Goal: Leave review/rating: Leave review/rating

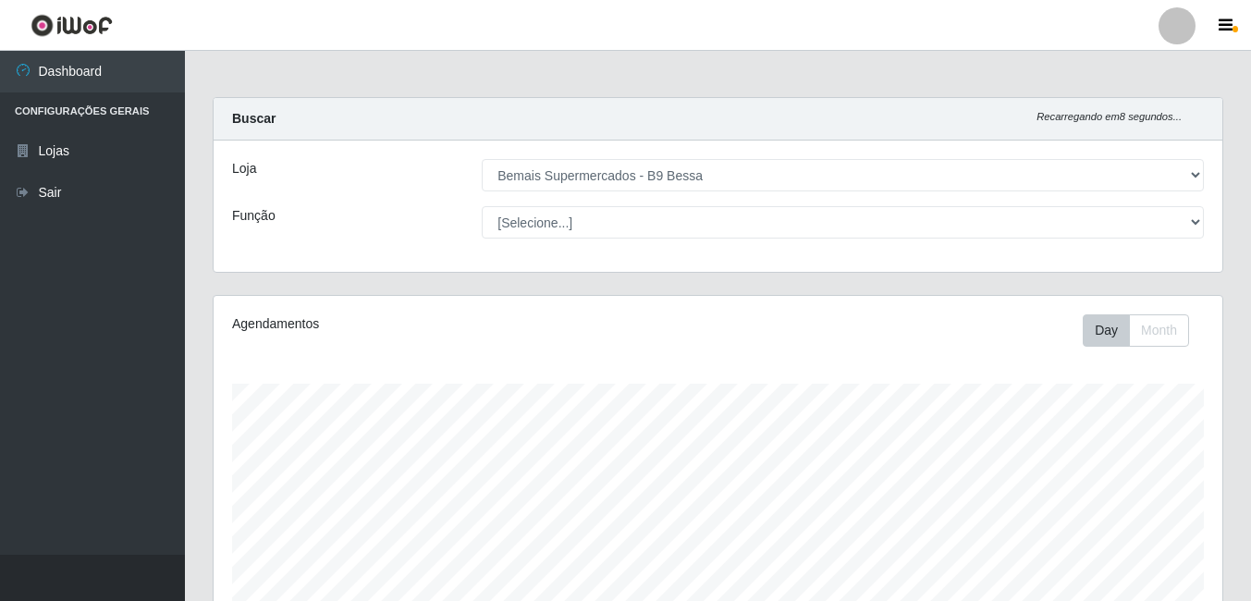
select select "410"
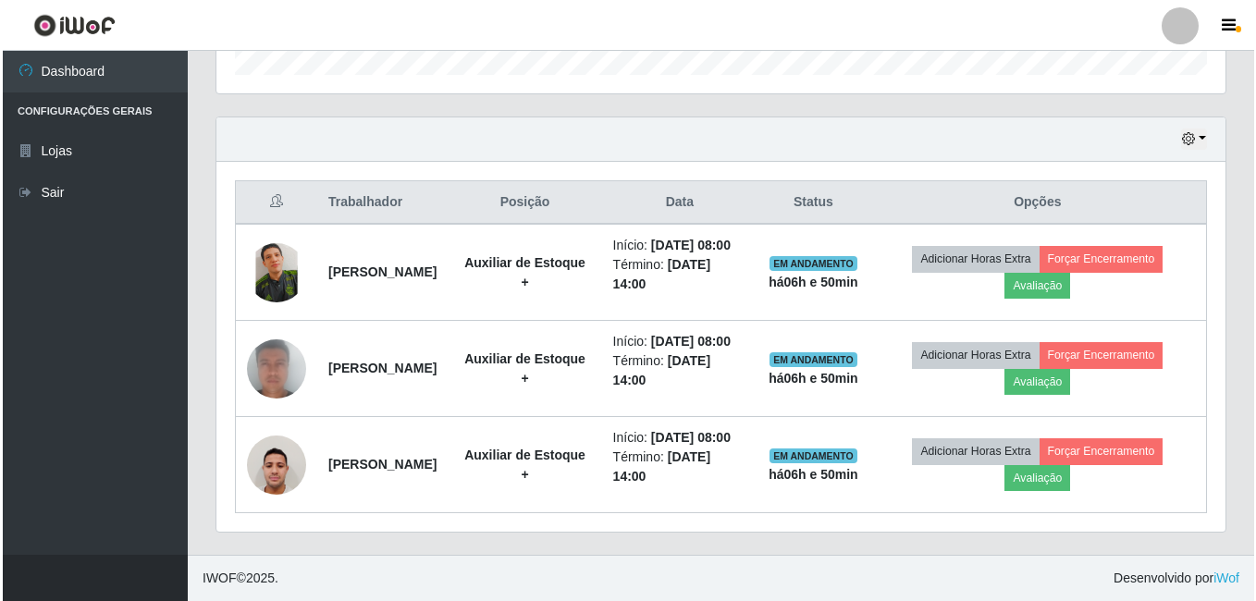
scroll to position [384, 1009]
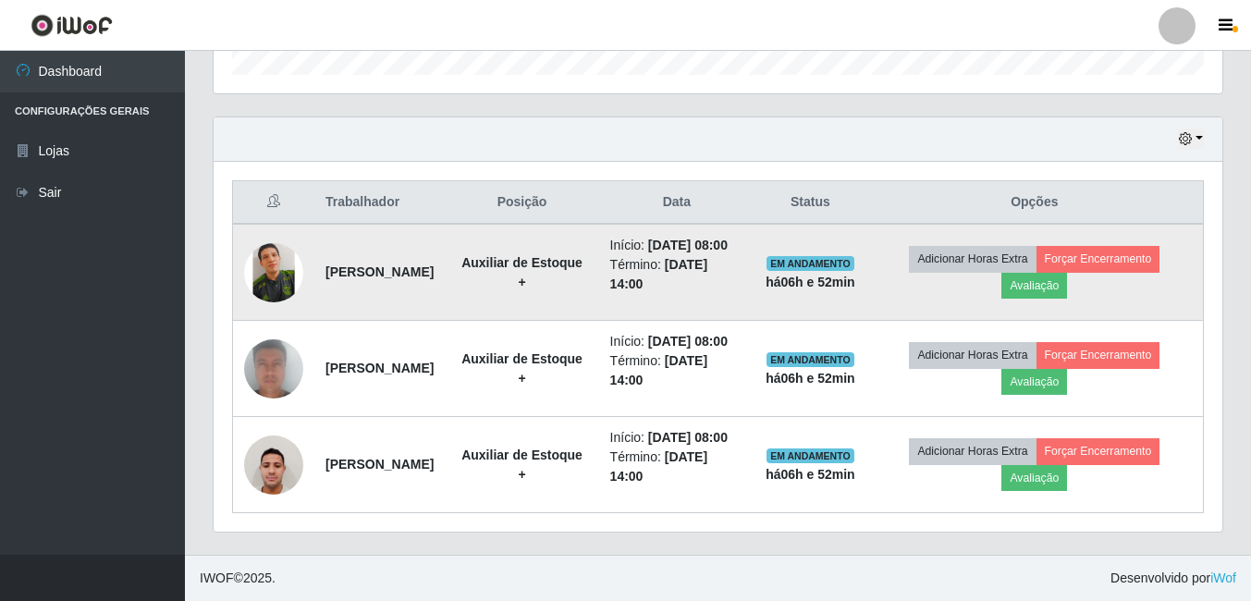
click at [279, 233] on img at bounding box center [273, 272] width 59 height 79
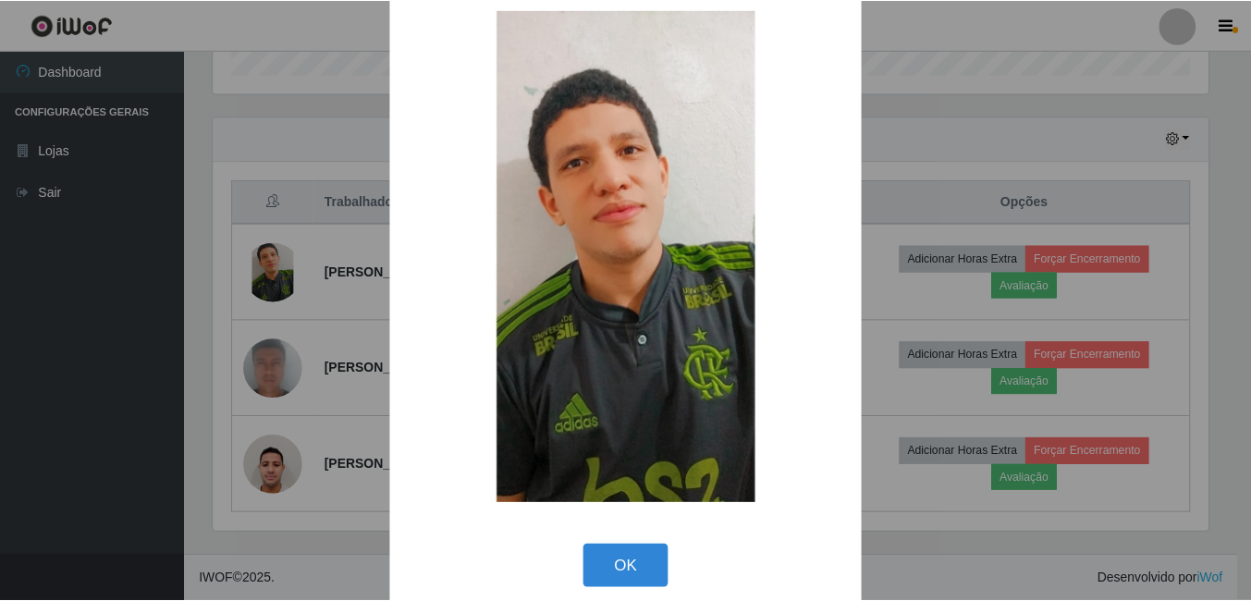
scroll to position [54, 0]
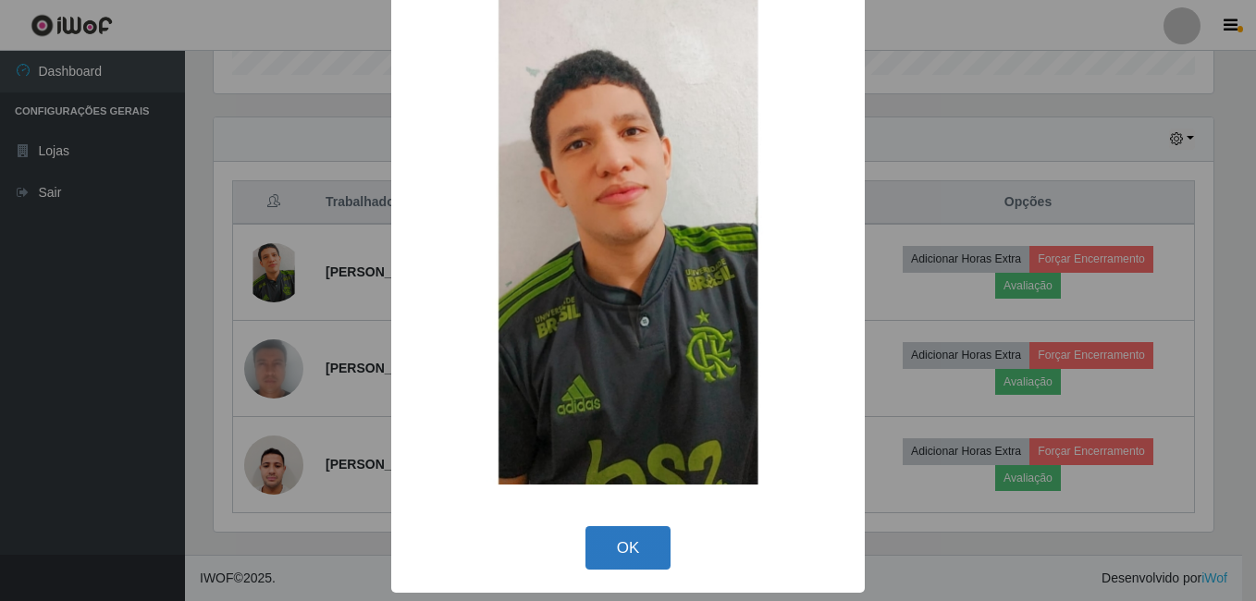
click at [635, 557] on button "OK" at bounding box center [628, 547] width 86 height 43
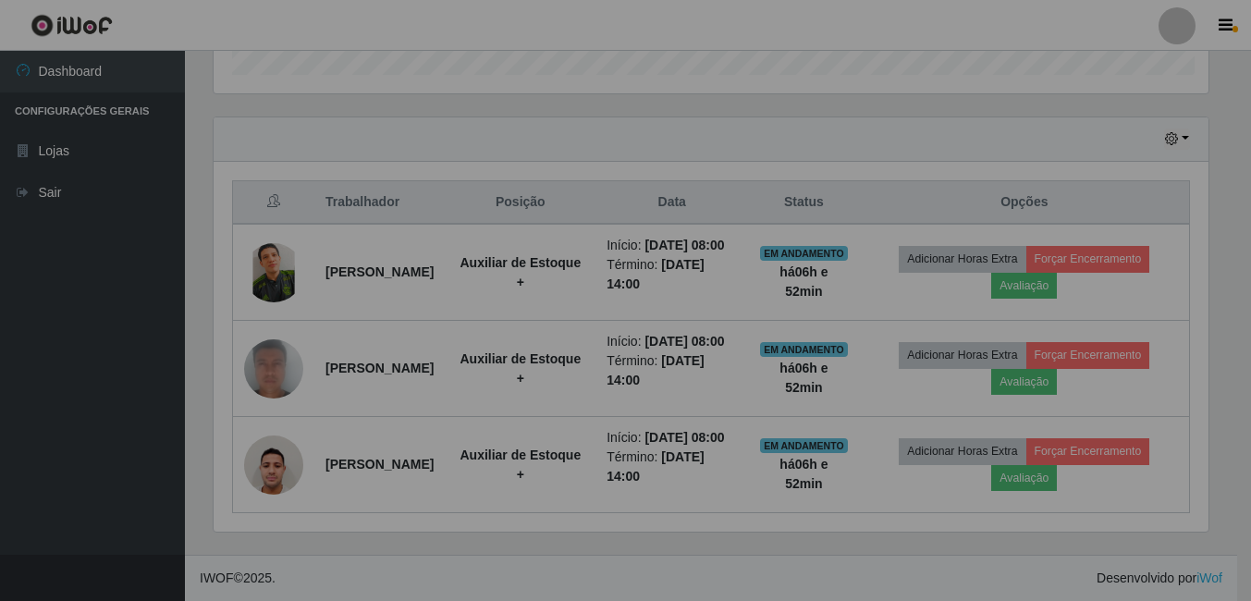
scroll to position [384, 1009]
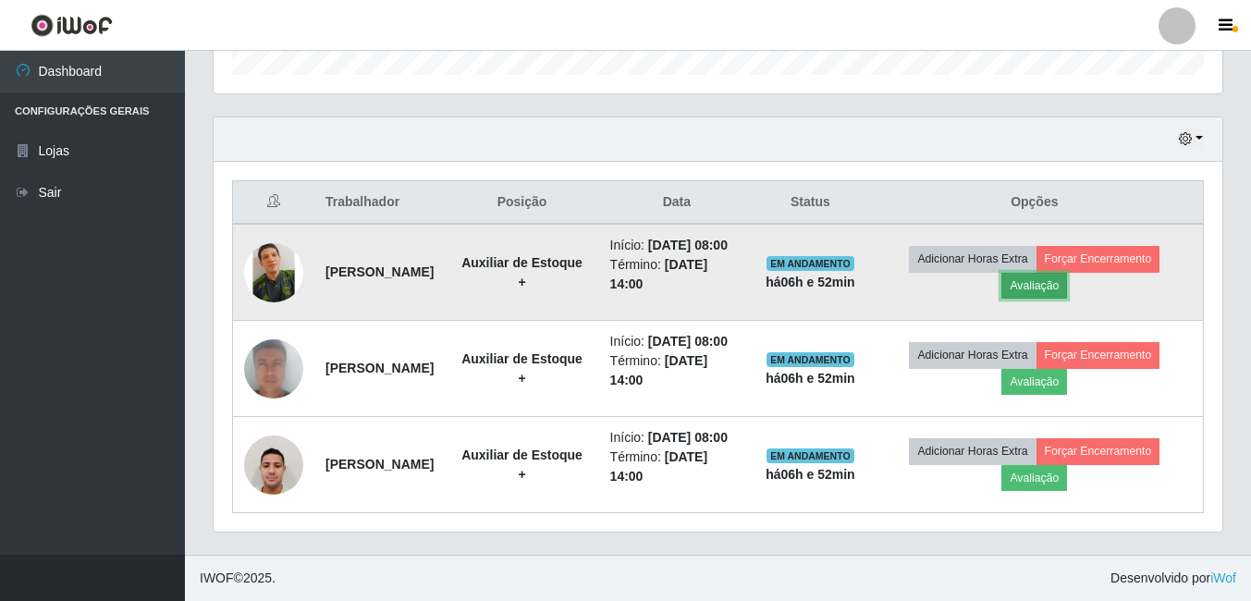
click at [1065, 273] on button "Avaliação" at bounding box center [1034, 286] width 66 height 26
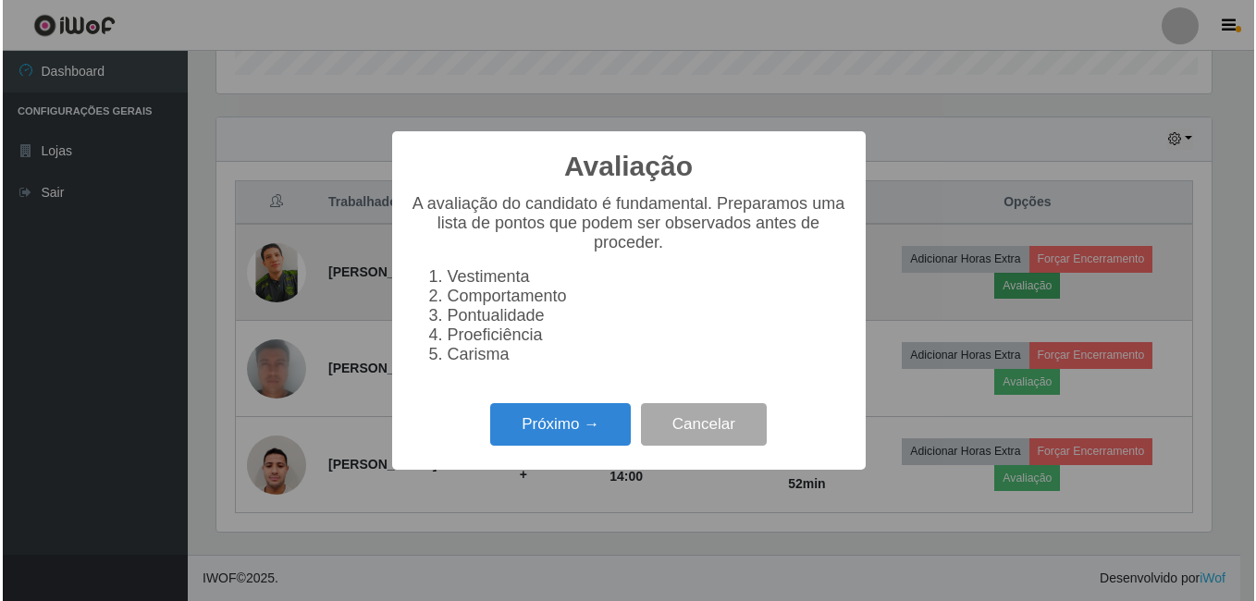
scroll to position [384, 1000]
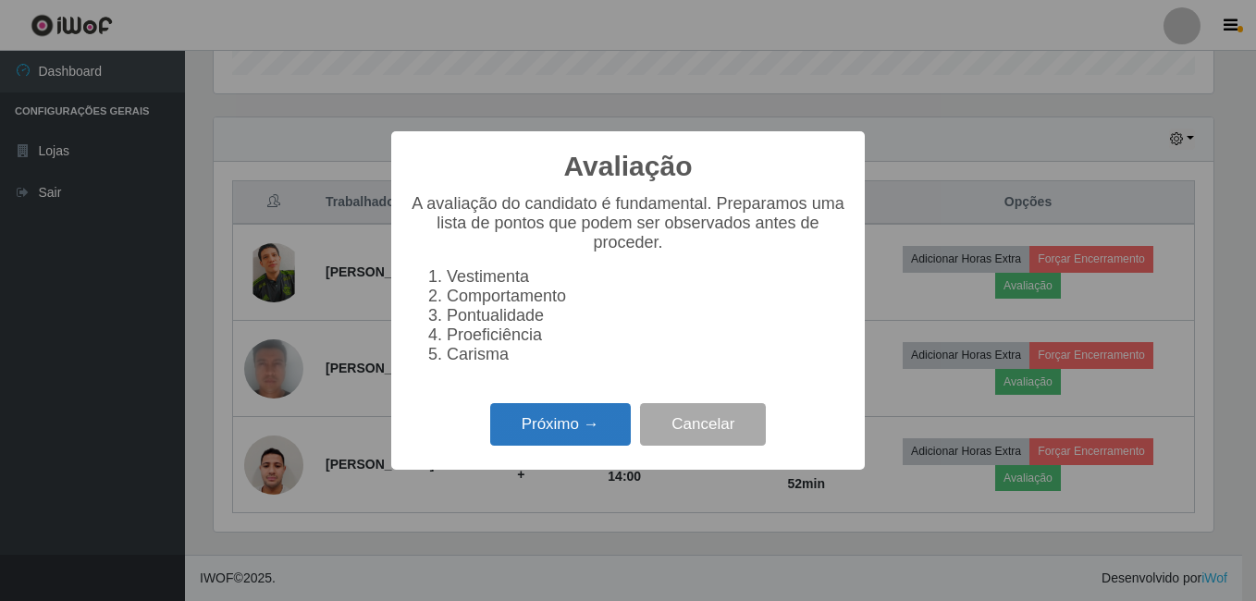
click at [570, 440] on button "Próximo →" at bounding box center [560, 424] width 141 height 43
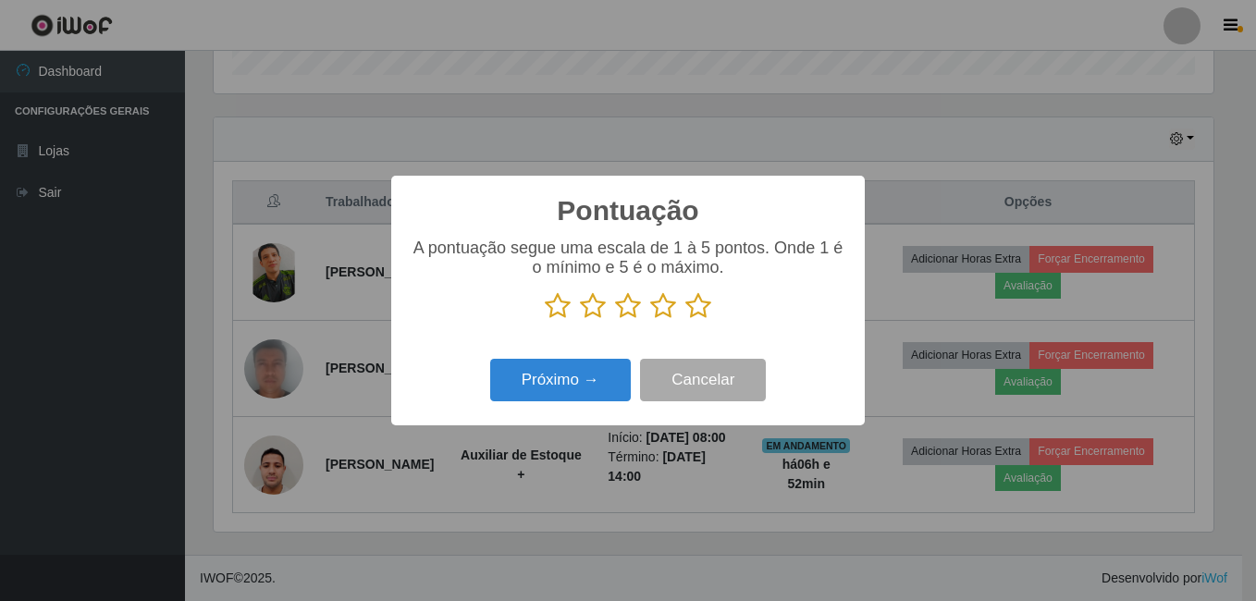
click at [665, 312] on icon at bounding box center [663, 306] width 26 height 28
click at [650, 320] on input "radio" at bounding box center [650, 320] width 0 height 0
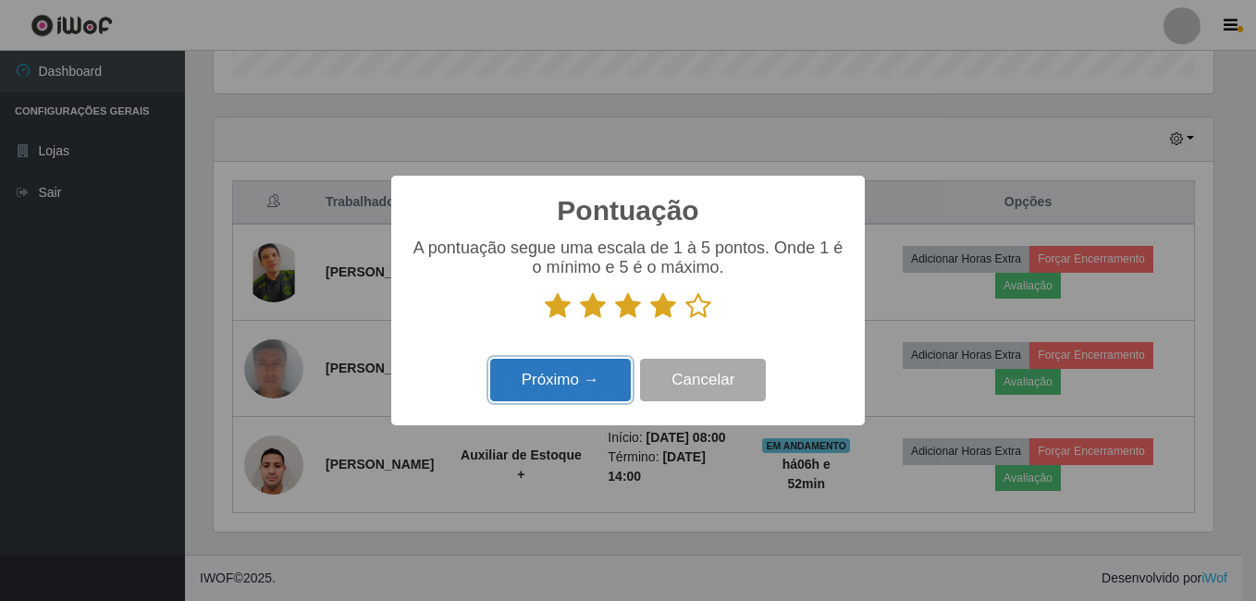
click at [599, 386] on button "Próximo →" at bounding box center [560, 380] width 141 height 43
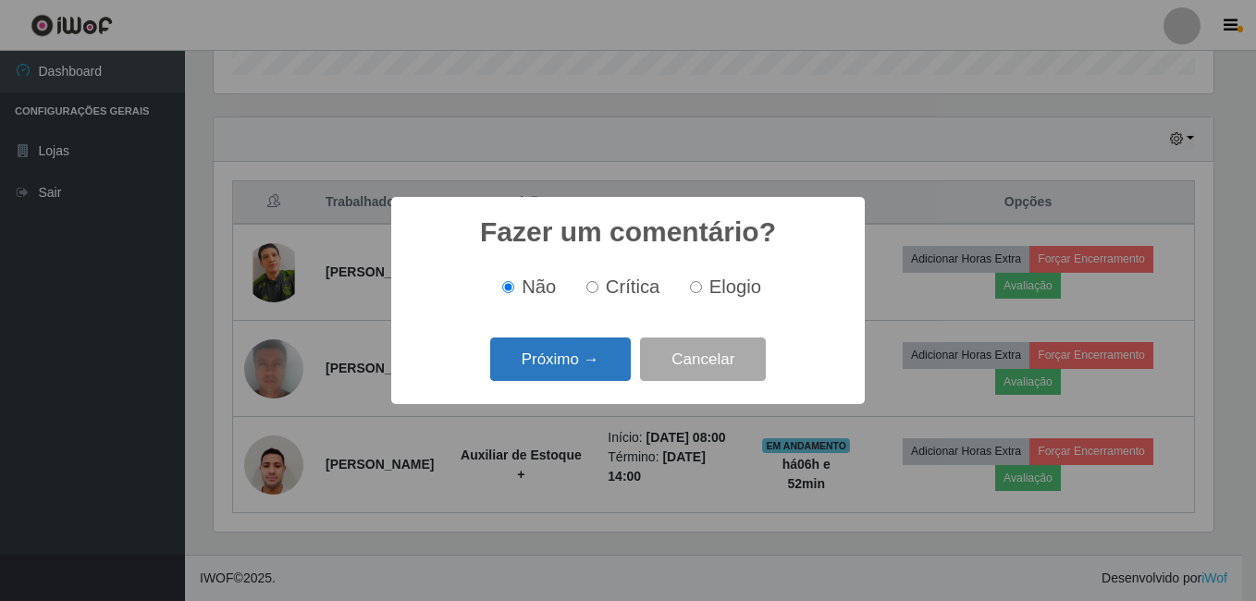
click at [605, 356] on button "Próximo →" at bounding box center [560, 358] width 141 height 43
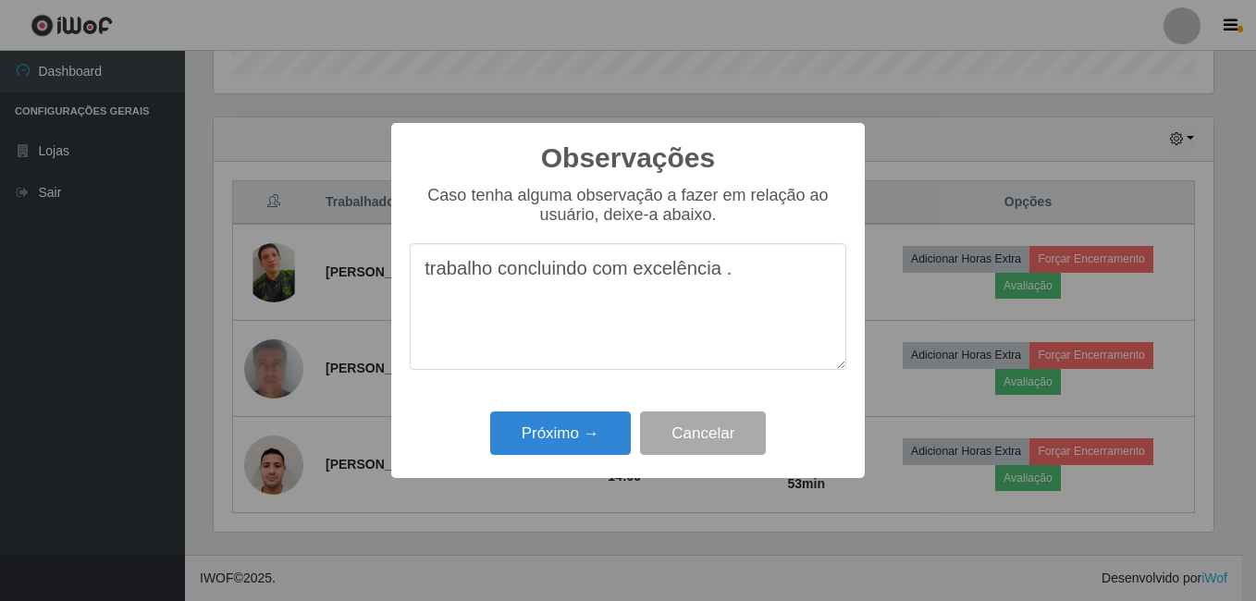
drag, startPoint x: 771, startPoint y: 274, endPoint x: 425, endPoint y: 301, distance: 346.8
click at [425, 301] on textarea "trabalho concluindo com excelência ." at bounding box center [628, 306] width 436 height 127
type textarea "trabalho concluindo com excelência ."
click at [567, 435] on button "Próximo →" at bounding box center [560, 432] width 141 height 43
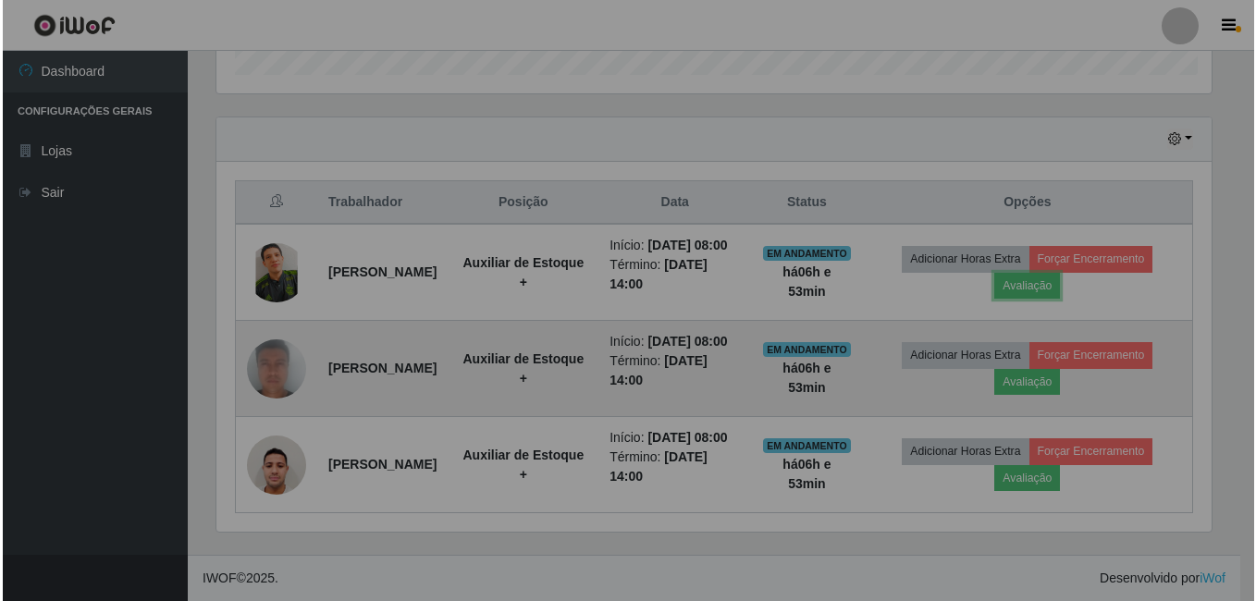
scroll to position [384, 1009]
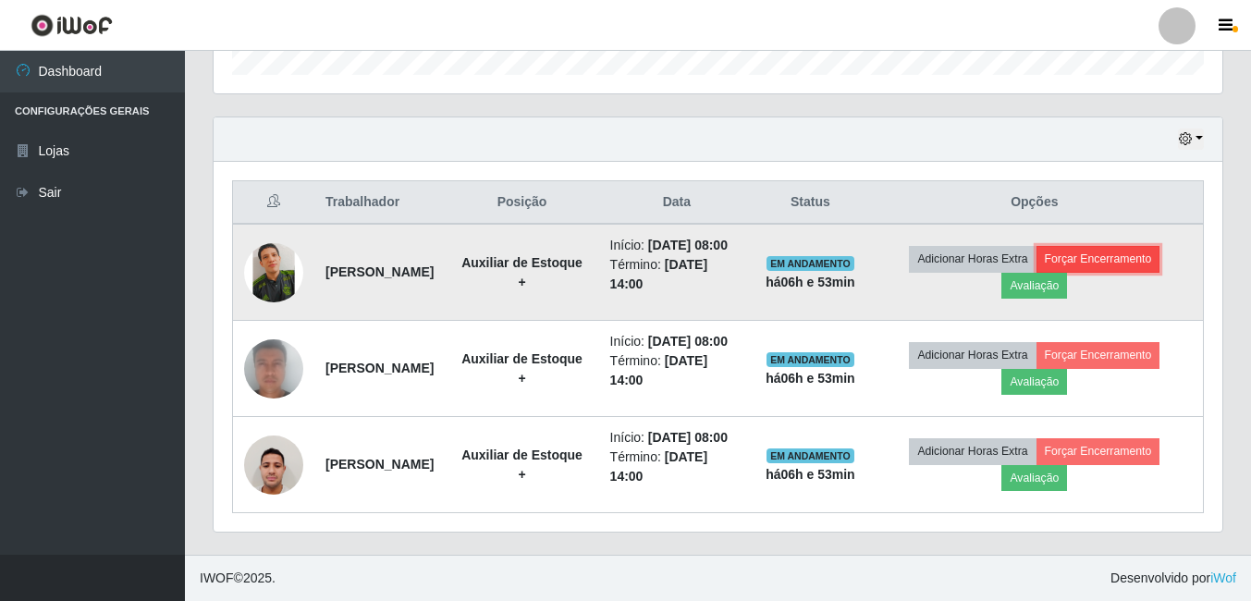
click at [1114, 246] on button "Forçar Encerramento" at bounding box center [1099, 259] width 124 height 26
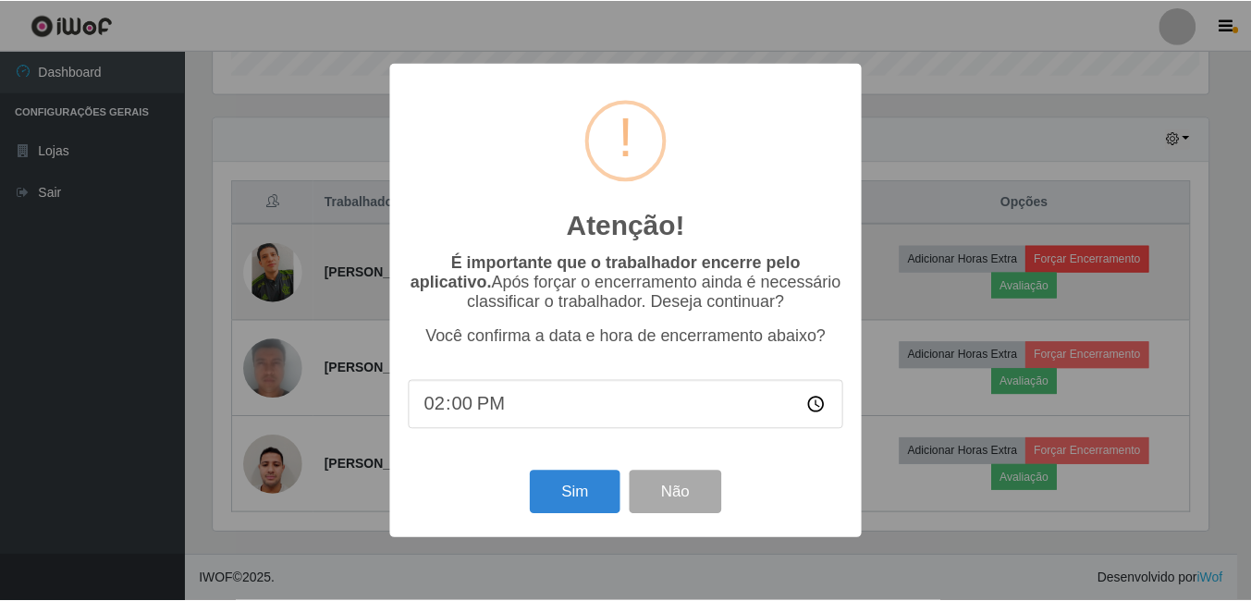
scroll to position [384, 1000]
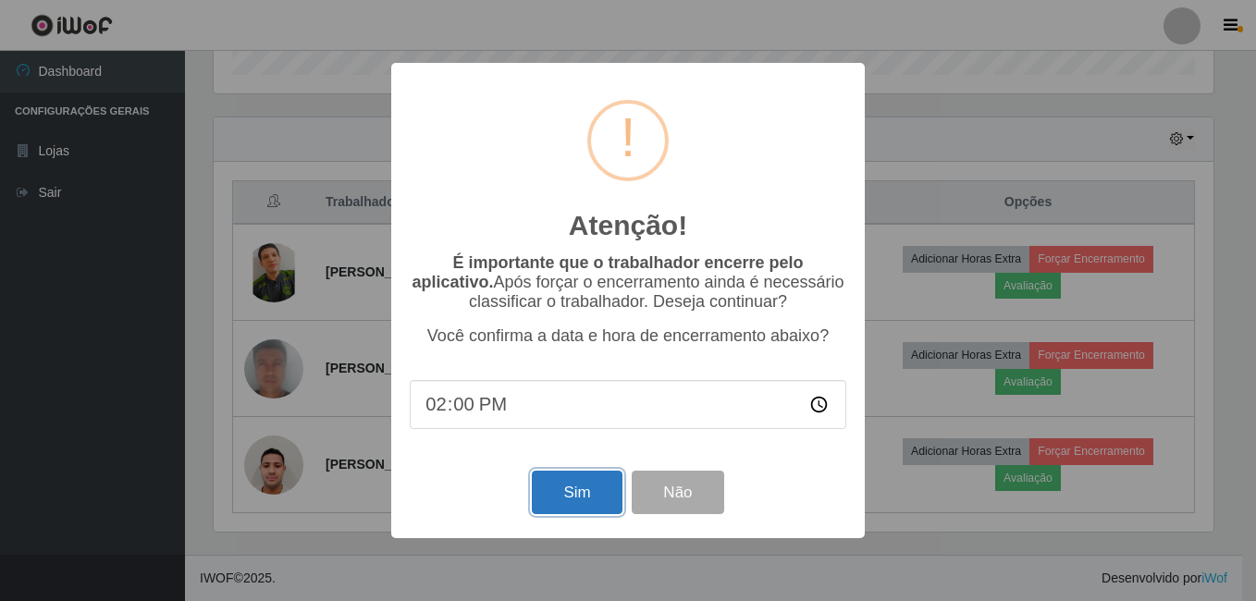
click at [610, 495] on button "Sim" at bounding box center [577, 492] width 90 height 43
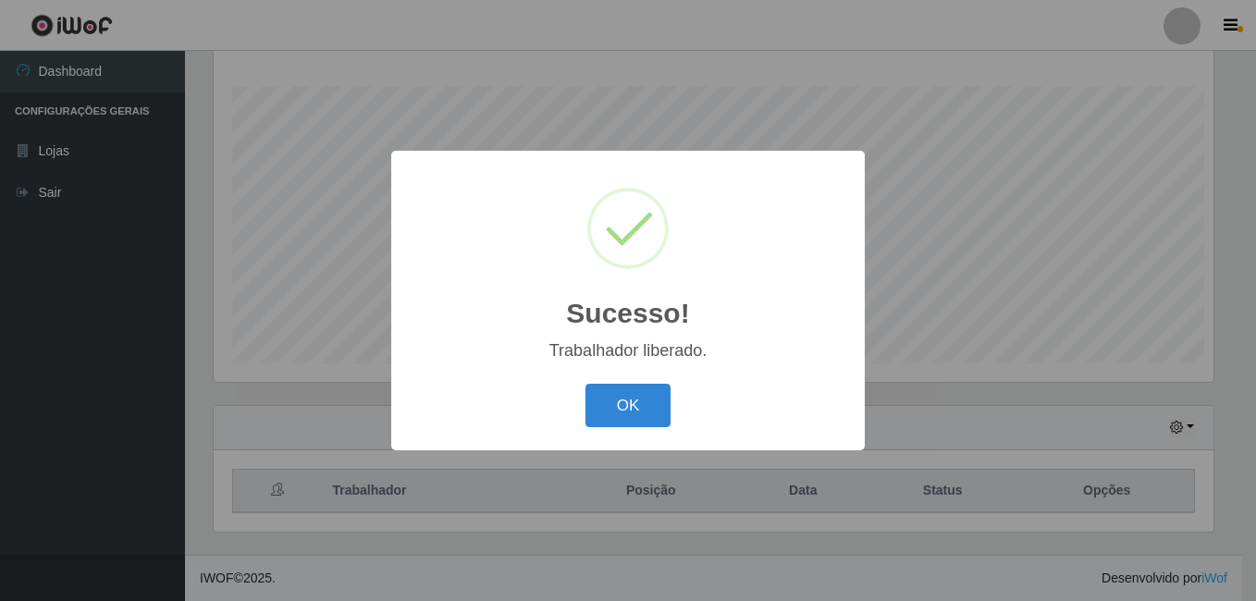
click at [1057, 351] on div "Sucesso! × Trabalhador liberado. OK Cancel" at bounding box center [628, 300] width 1256 height 601
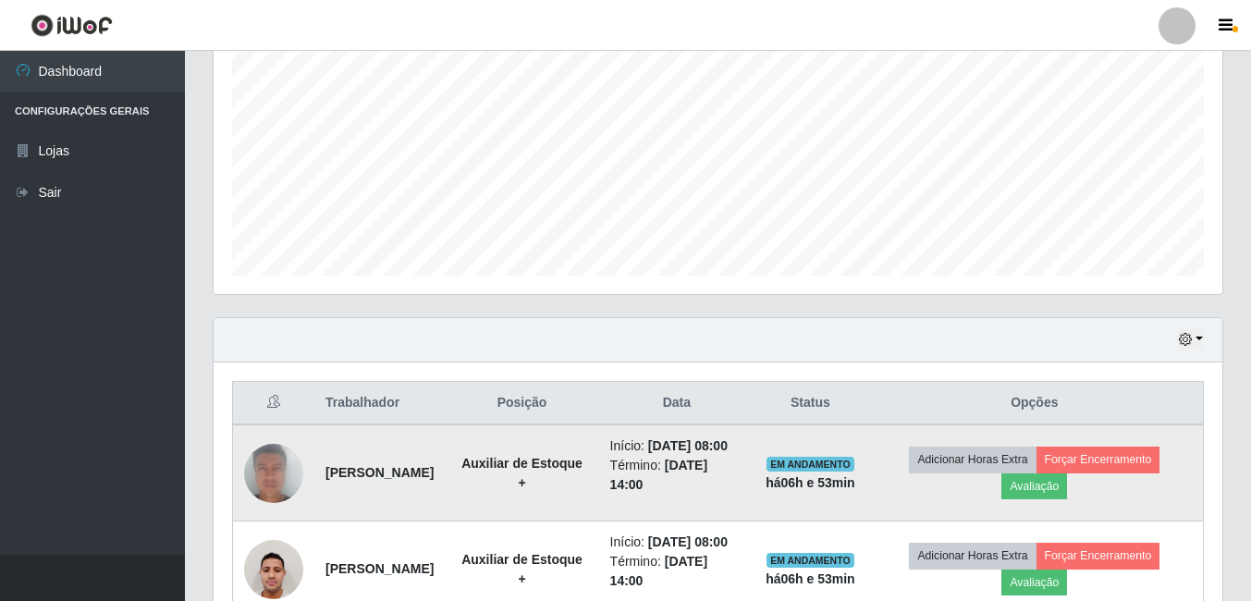
scroll to position [529, 0]
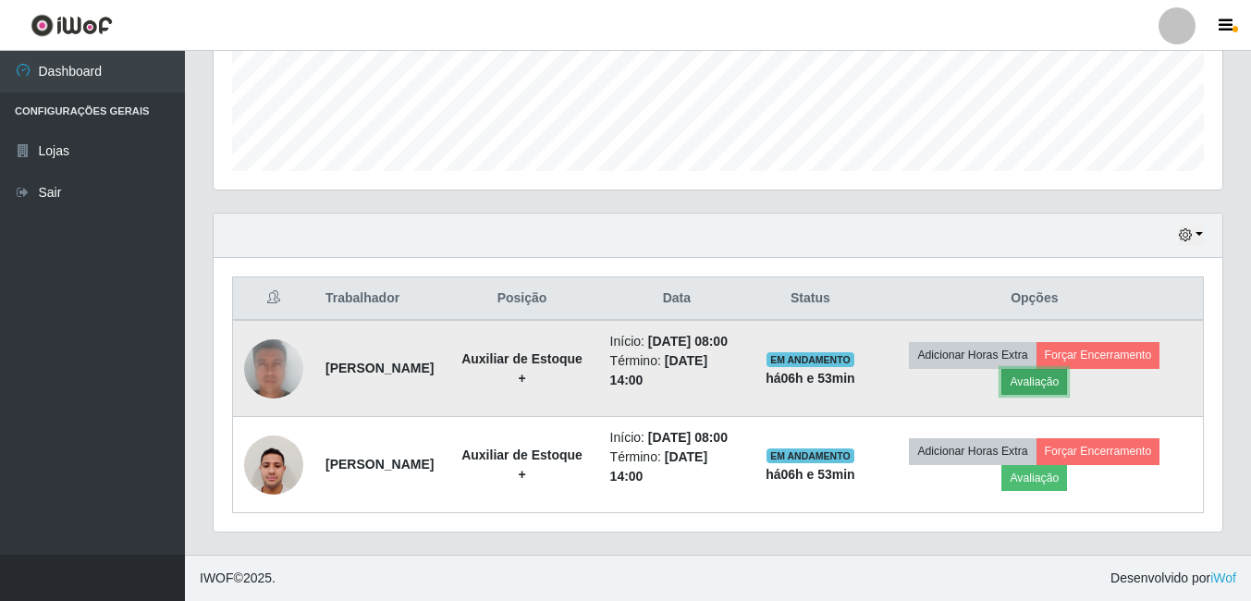
click at [1061, 369] on button "Avaliação" at bounding box center [1034, 382] width 66 height 26
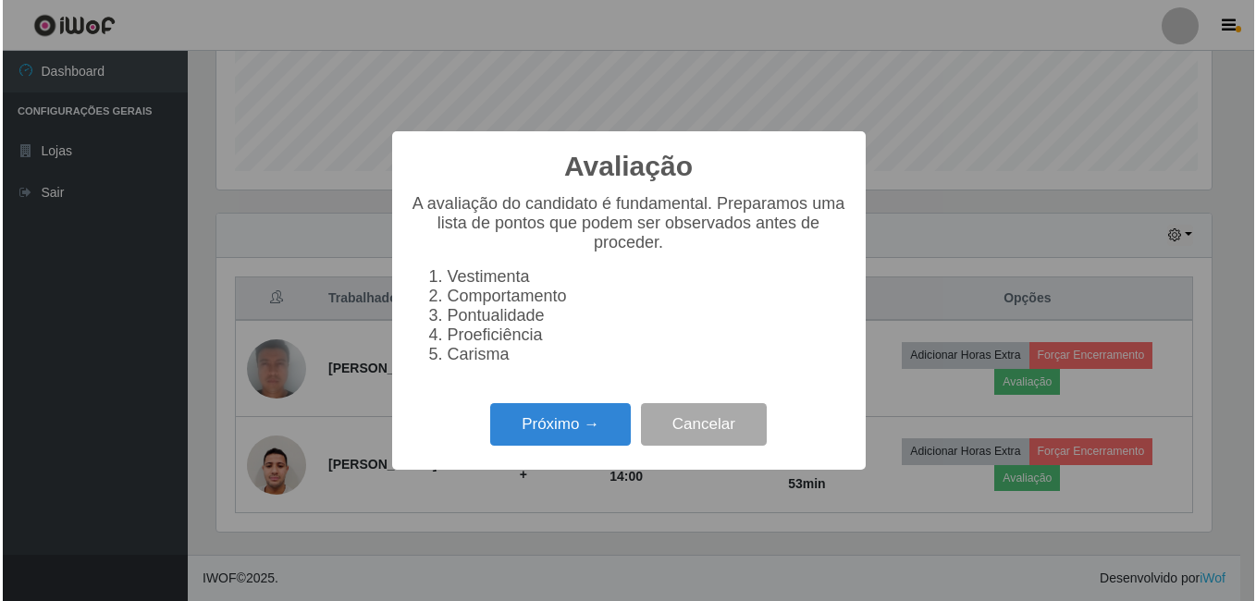
scroll to position [384, 1000]
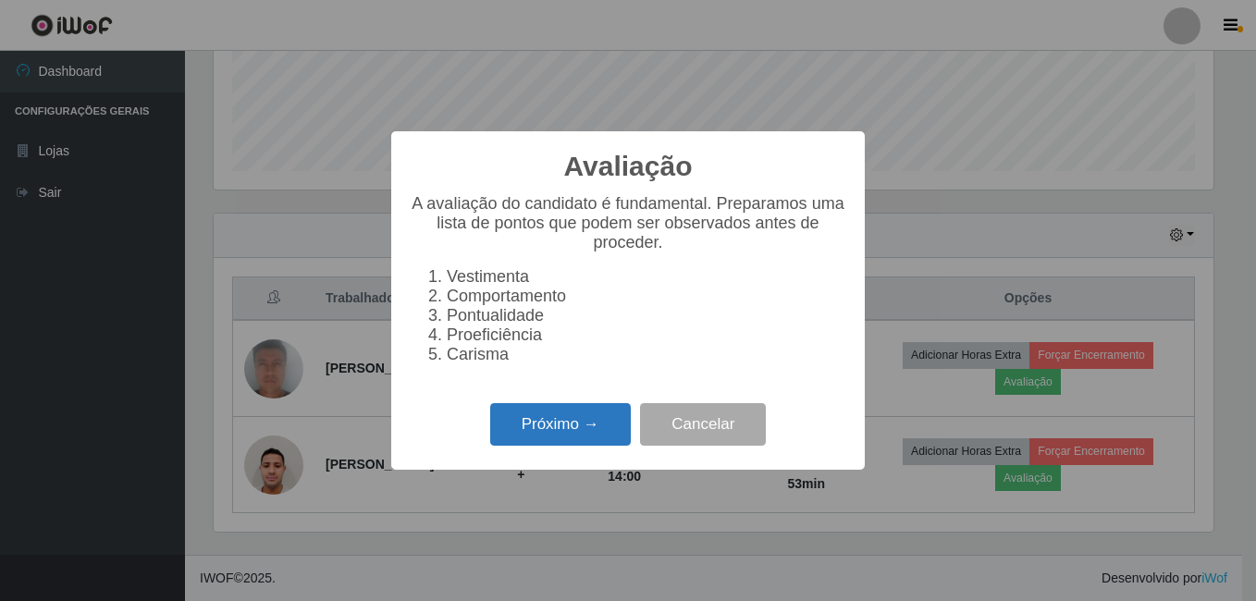
click at [578, 431] on button "Próximo →" at bounding box center [560, 424] width 141 height 43
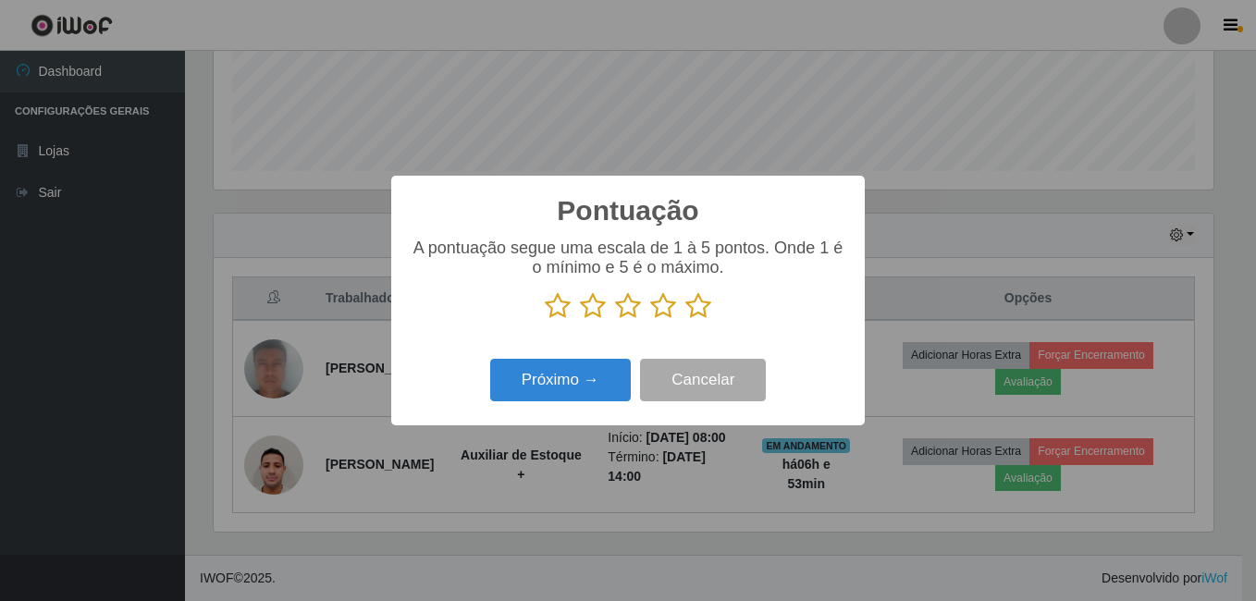
scroll to position [924243, 923627]
click at [670, 309] on icon at bounding box center [663, 306] width 26 height 28
click at [650, 320] on input "radio" at bounding box center [650, 320] width 0 height 0
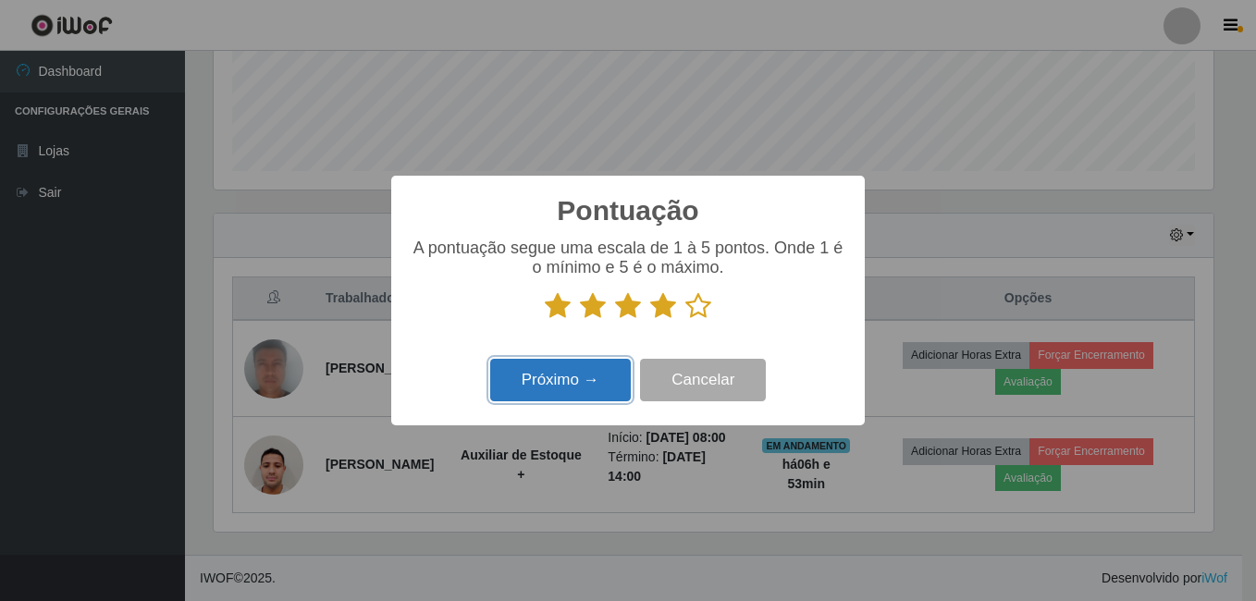
click at [564, 397] on button "Próximo →" at bounding box center [560, 380] width 141 height 43
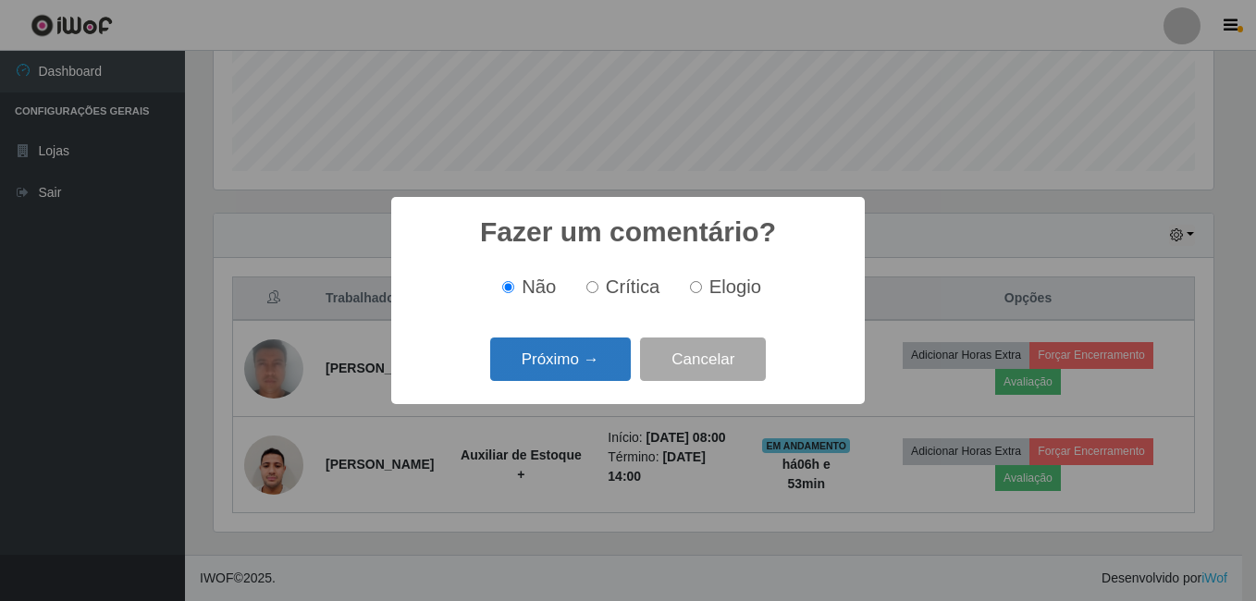
click at [581, 350] on button "Próximo →" at bounding box center [560, 358] width 141 height 43
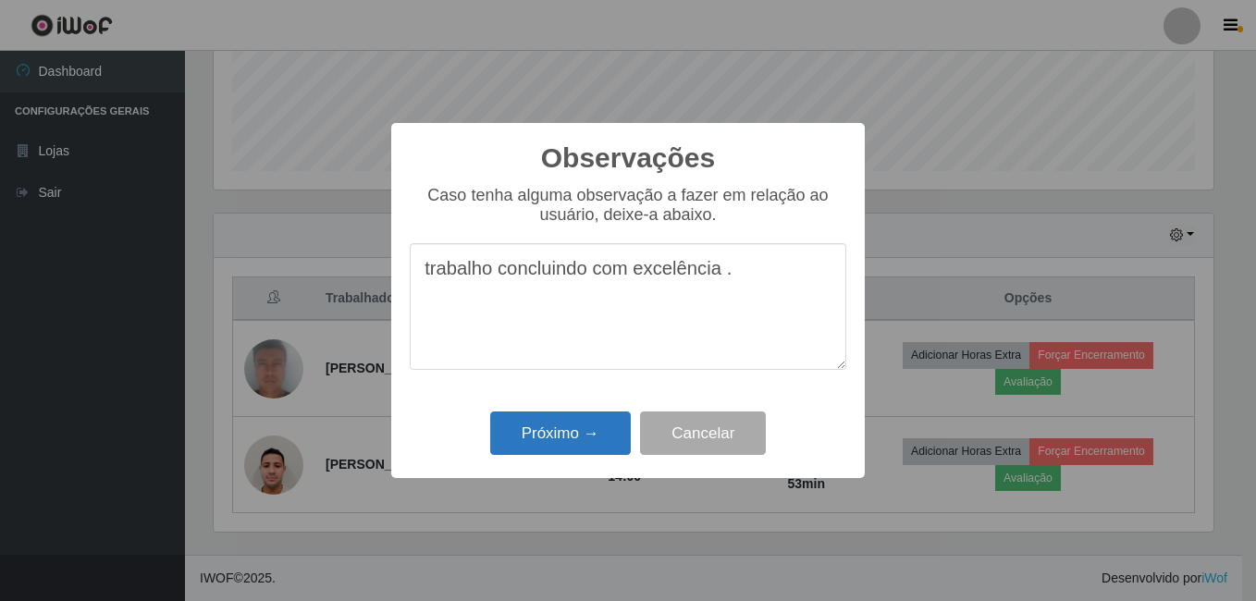
type textarea "trabalho concluindo com excelência ."
click at [607, 416] on button "Próximo →" at bounding box center [560, 432] width 141 height 43
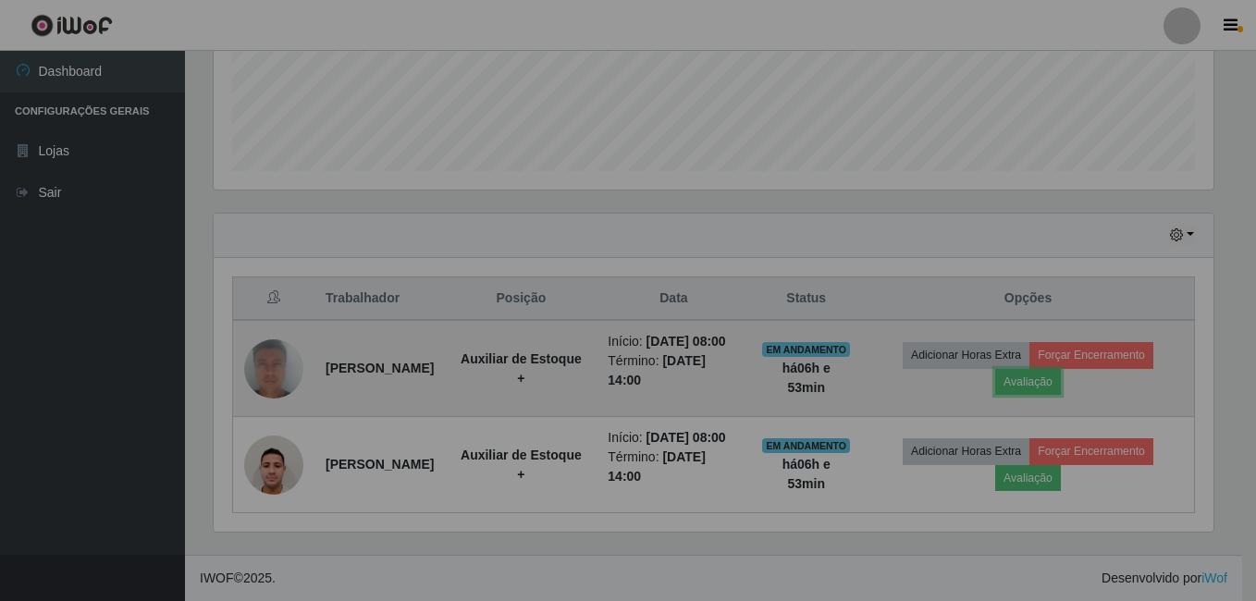
scroll to position [384, 1009]
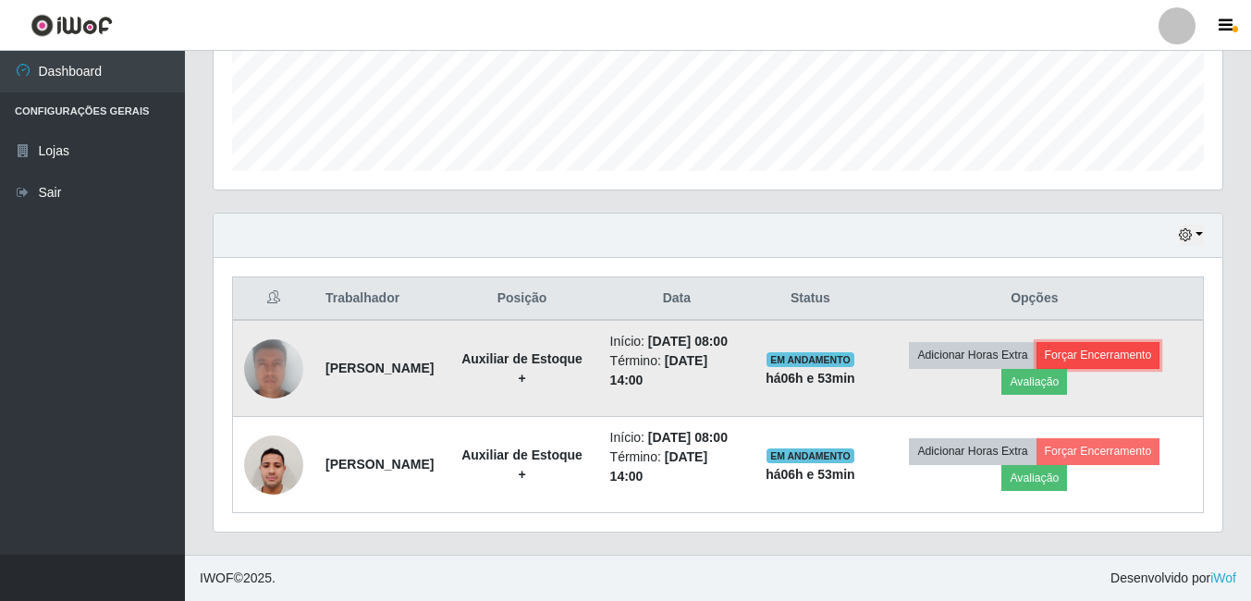
click at [1141, 365] on button "Forçar Encerramento" at bounding box center [1099, 355] width 124 height 26
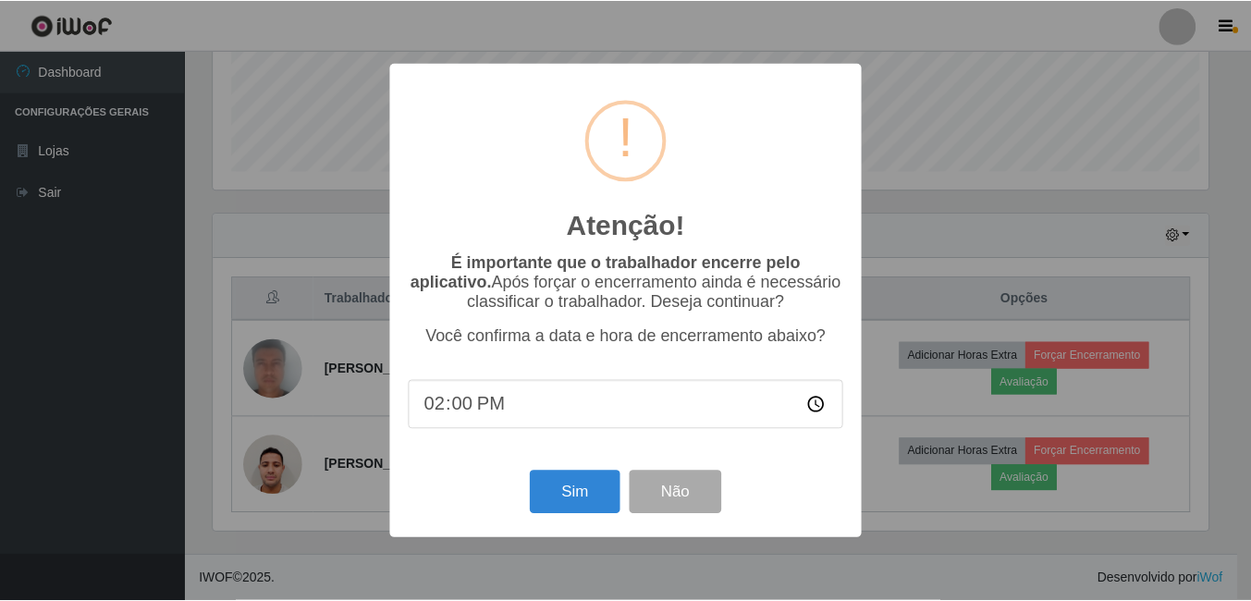
scroll to position [384, 1000]
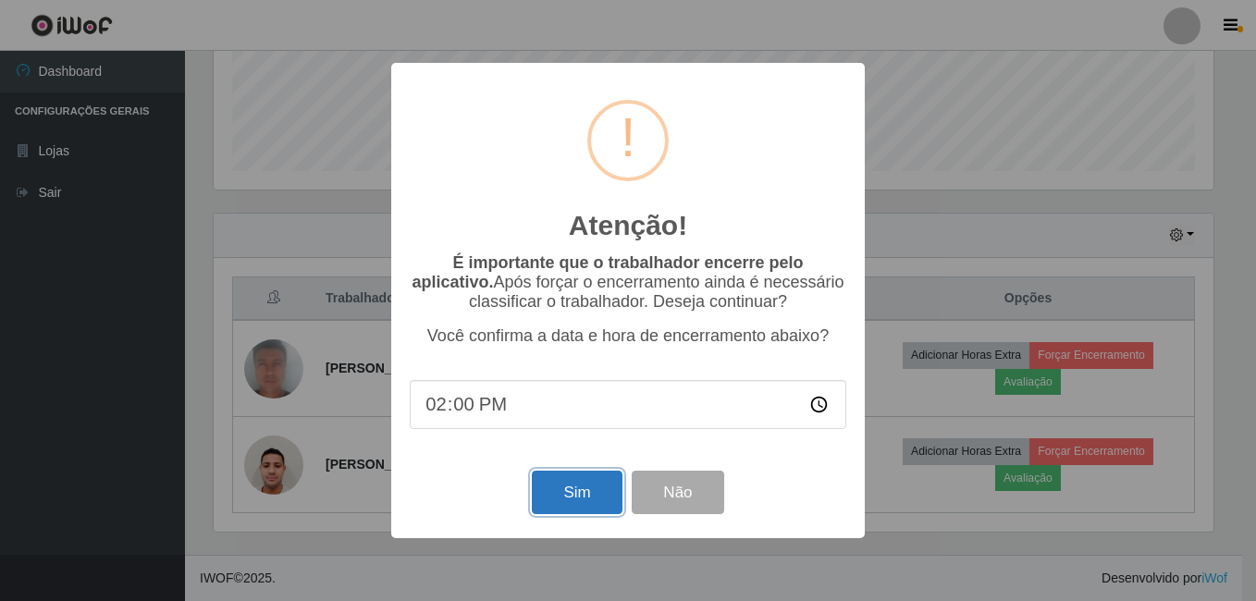
click at [594, 489] on button "Sim" at bounding box center [577, 492] width 90 height 43
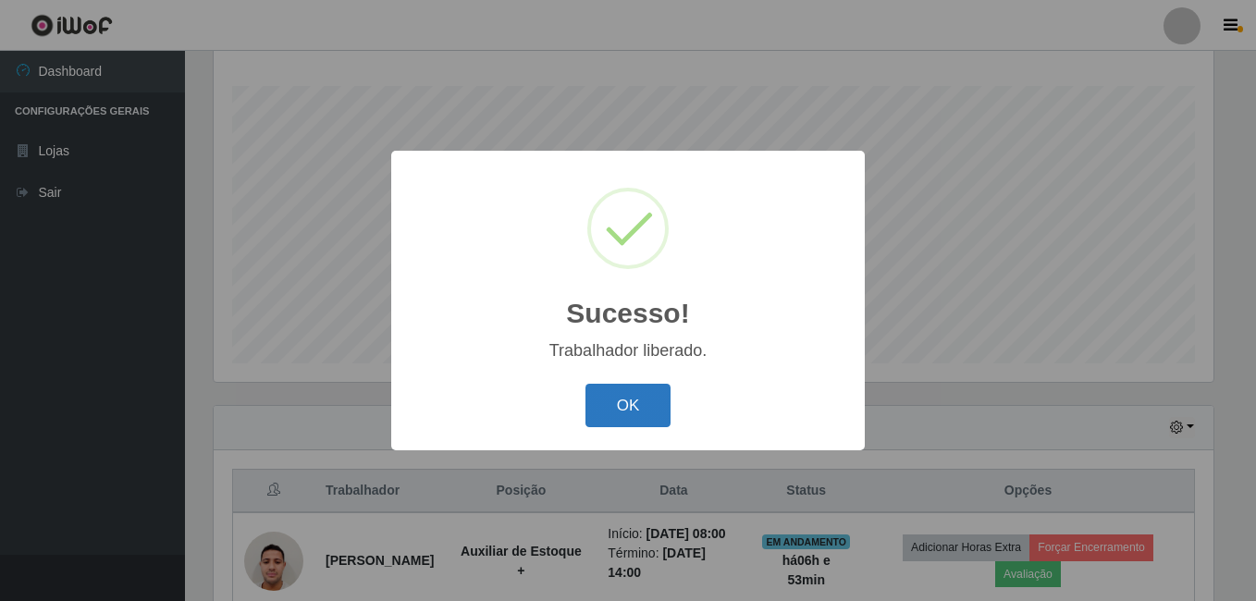
click at [645, 410] on button "OK" at bounding box center [628, 405] width 86 height 43
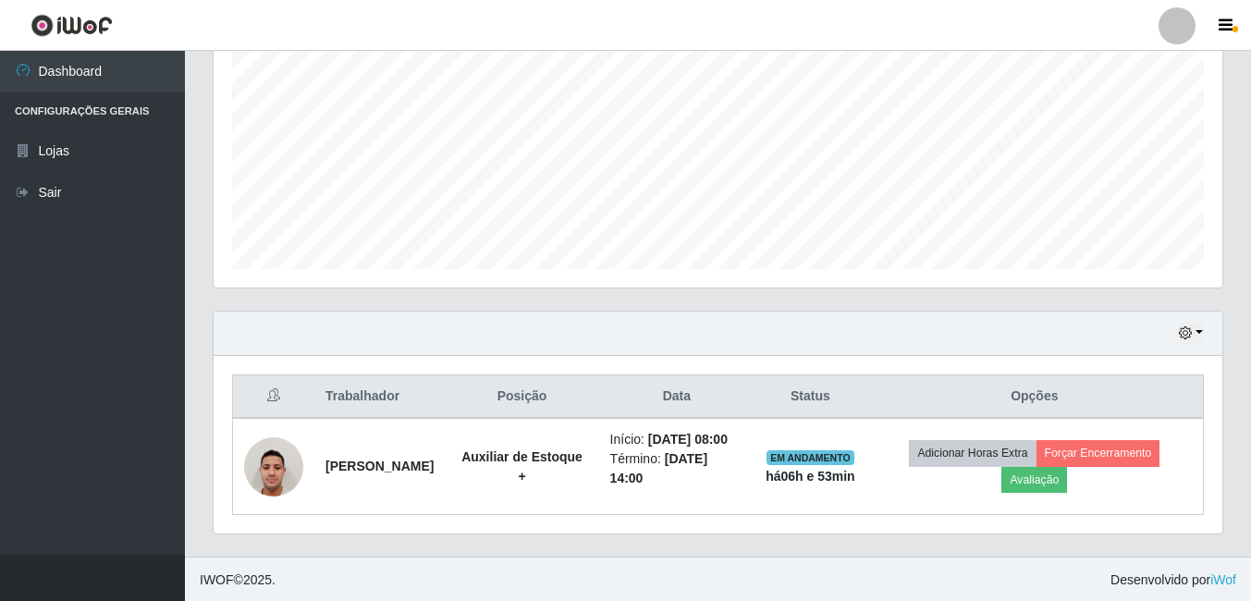
scroll to position [0, 0]
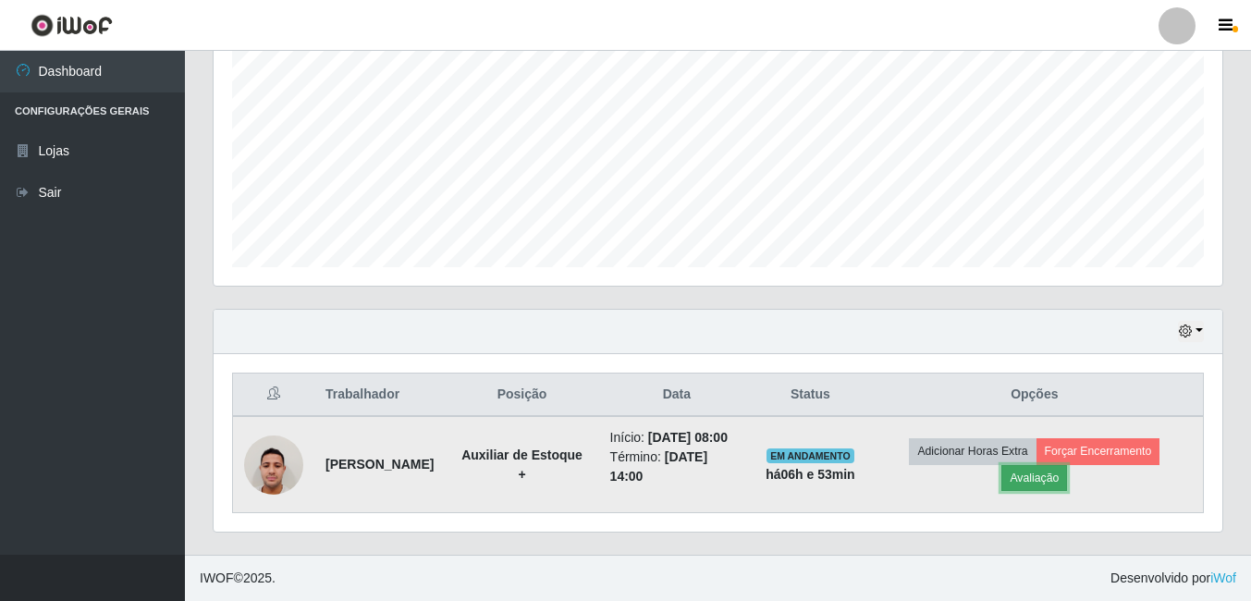
click at [1039, 485] on button "Avaliação" at bounding box center [1034, 478] width 66 height 26
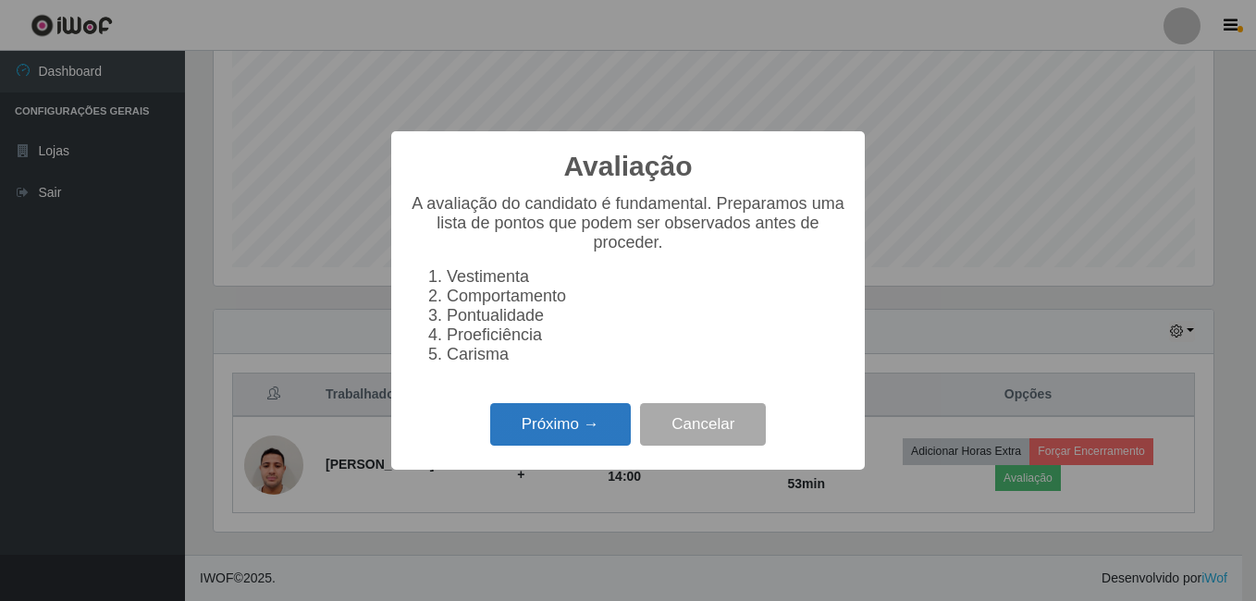
click at [583, 446] on button "Próximo →" at bounding box center [560, 424] width 141 height 43
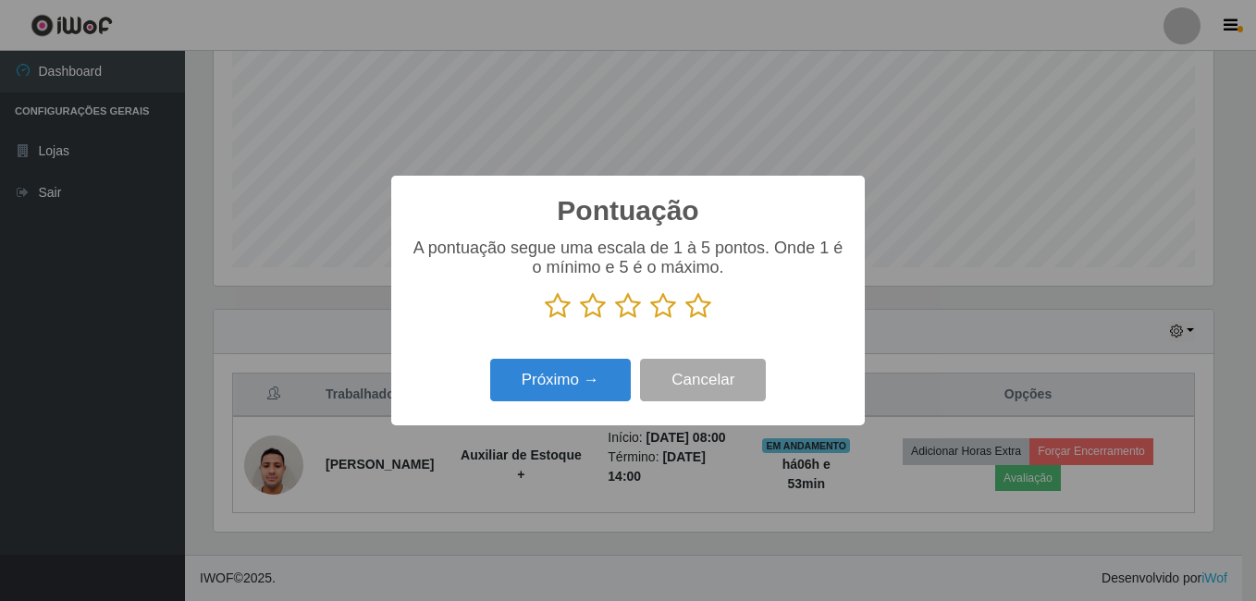
click at [658, 306] on icon at bounding box center [663, 306] width 26 height 28
click at [650, 320] on input "radio" at bounding box center [650, 320] width 0 height 0
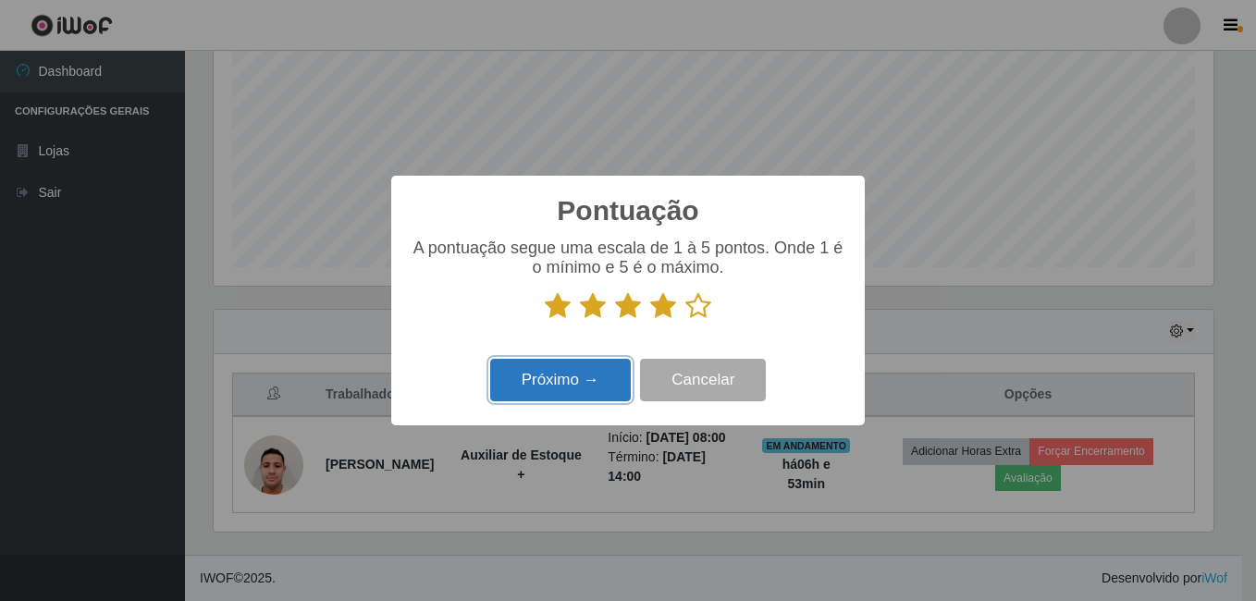
click at [625, 369] on button "Próximo →" at bounding box center [560, 380] width 141 height 43
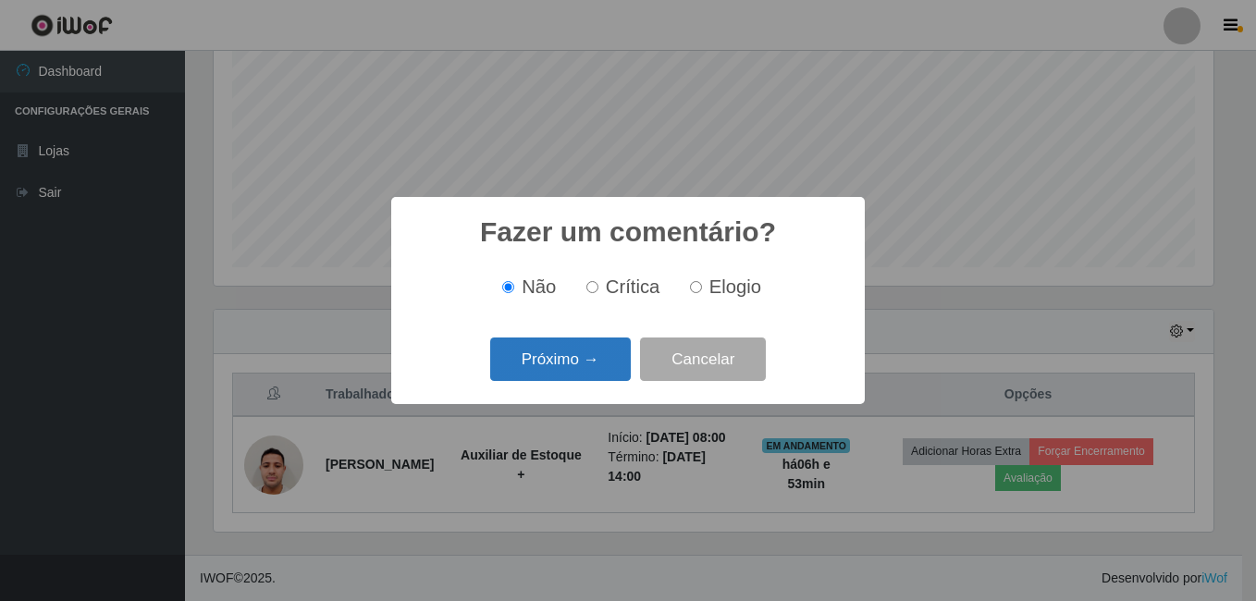
click at [625, 370] on button "Próximo →" at bounding box center [560, 358] width 141 height 43
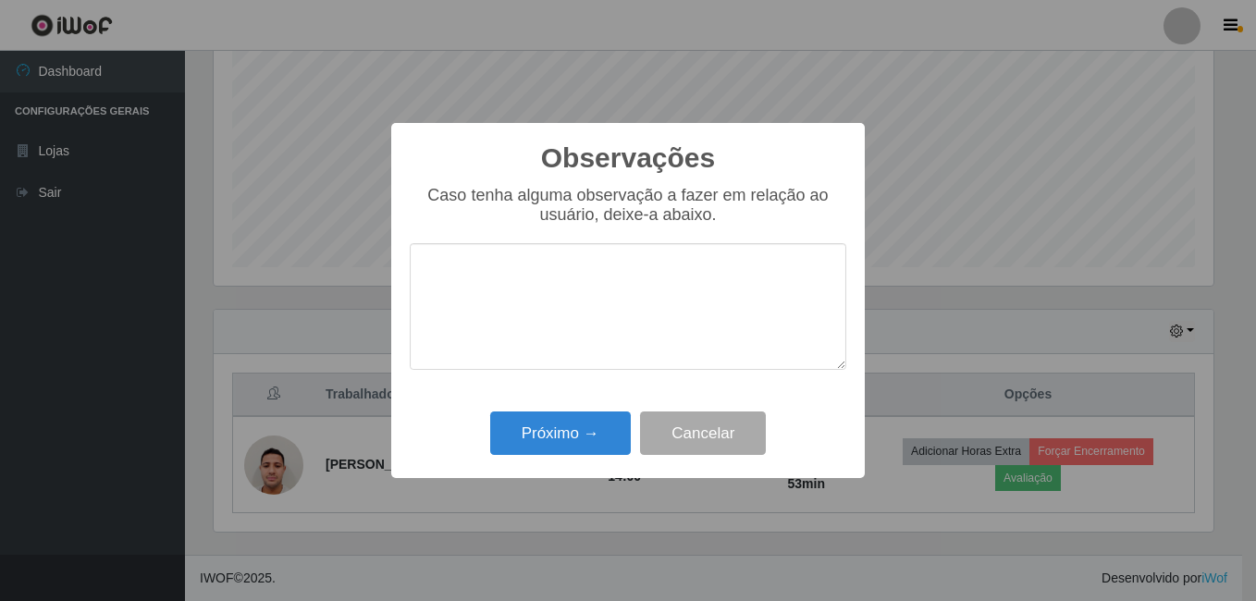
click at [614, 314] on textarea at bounding box center [628, 306] width 436 height 127
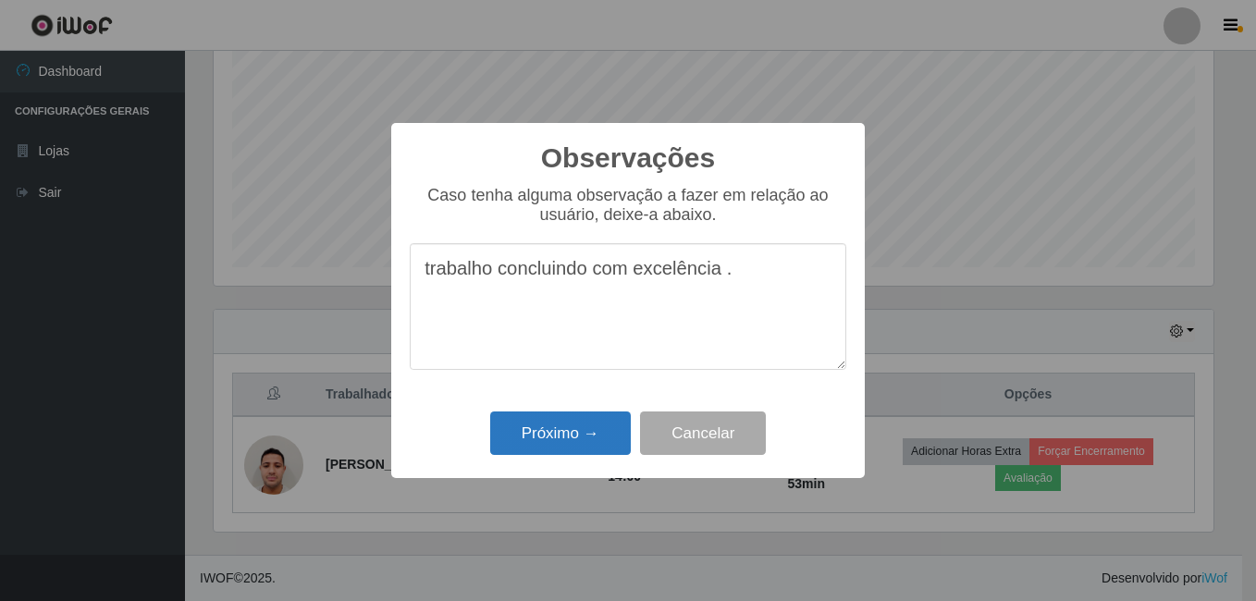
type textarea "trabalho concluindo com excelência ."
click at [562, 437] on button "Próximo →" at bounding box center [560, 432] width 141 height 43
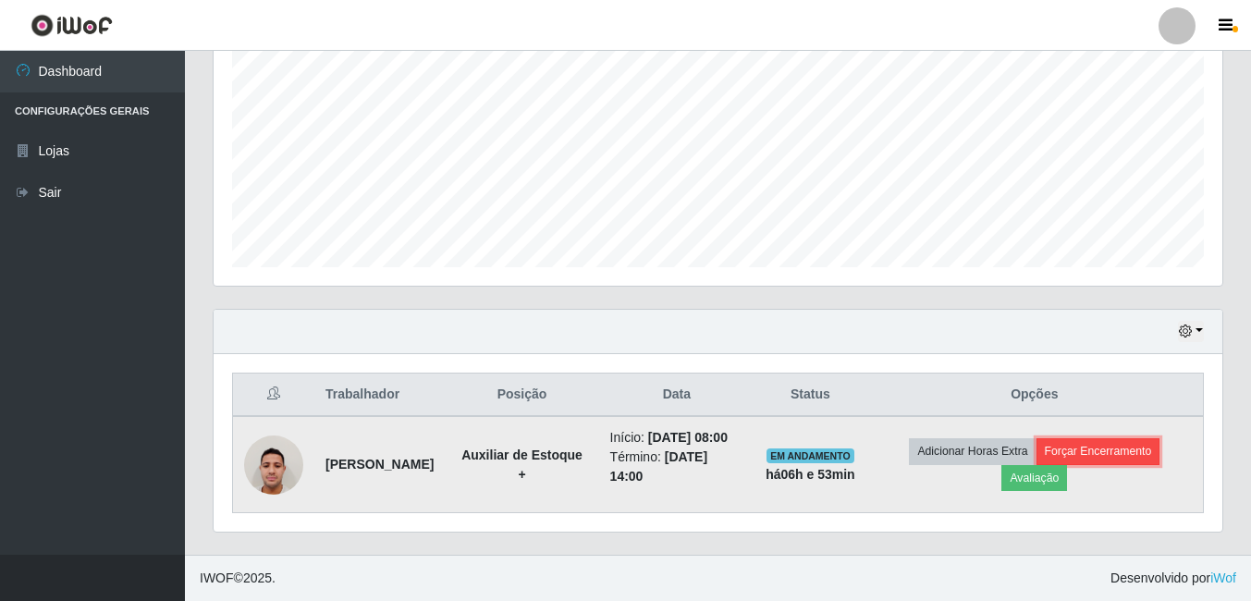
click at [1150, 456] on button "Forçar Encerramento" at bounding box center [1099, 451] width 124 height 26
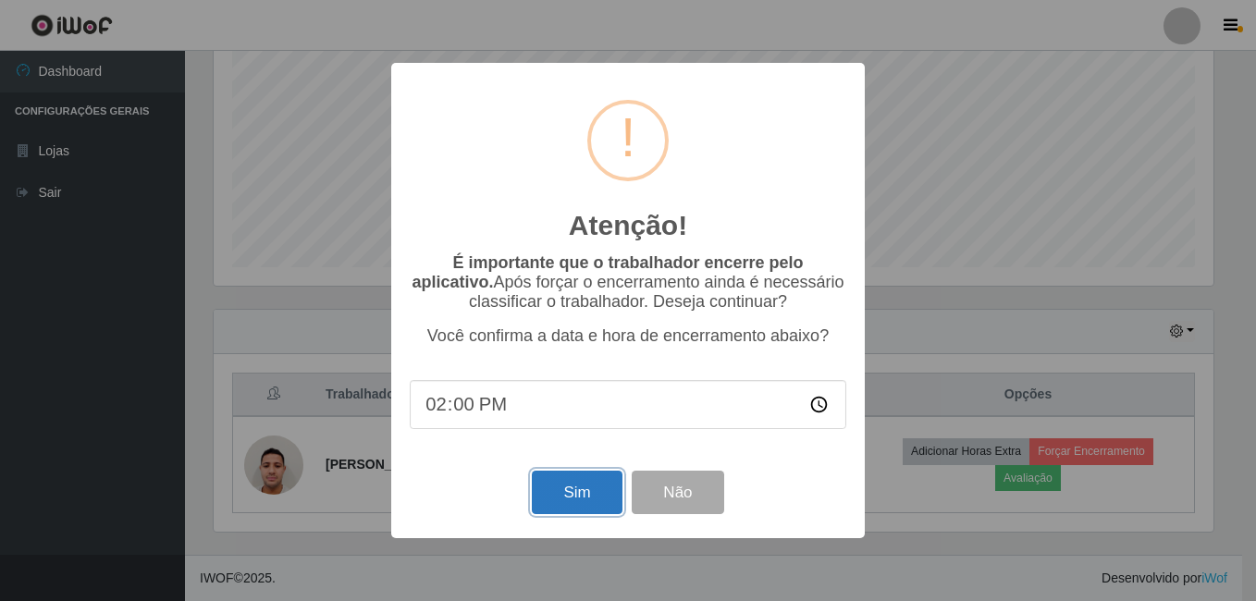
click at [573, 491] on button "Sim" at bounding box center [577, 492] width 90 height 43
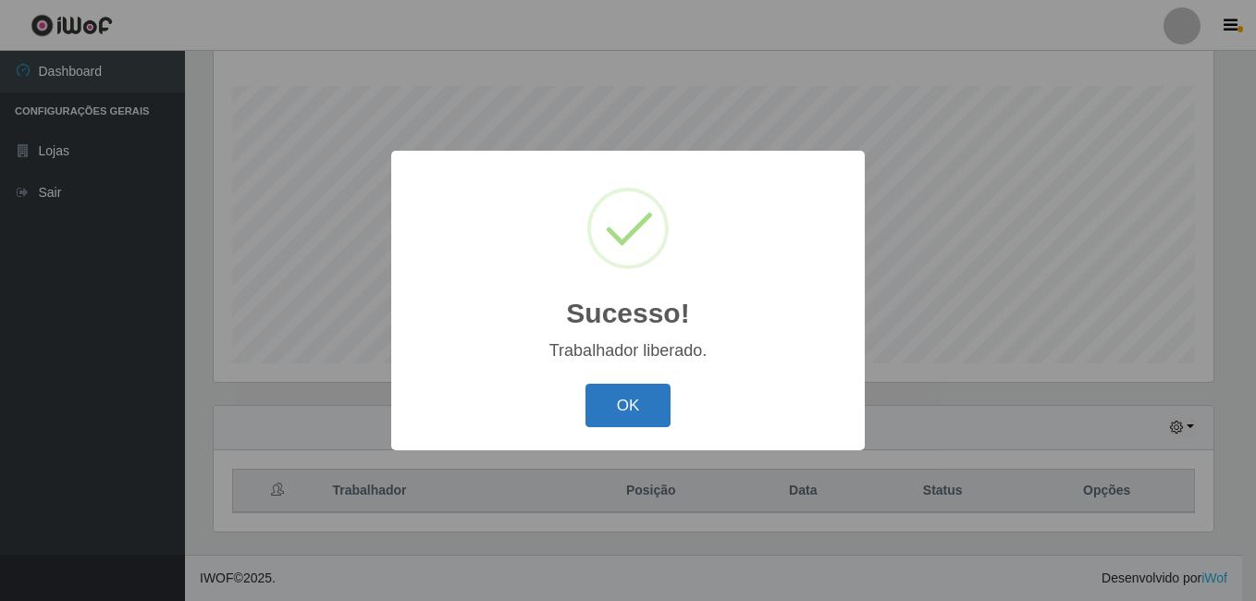
click at [636, 423] on button "OK" at bounding box center [628, 405] width 86 height 43
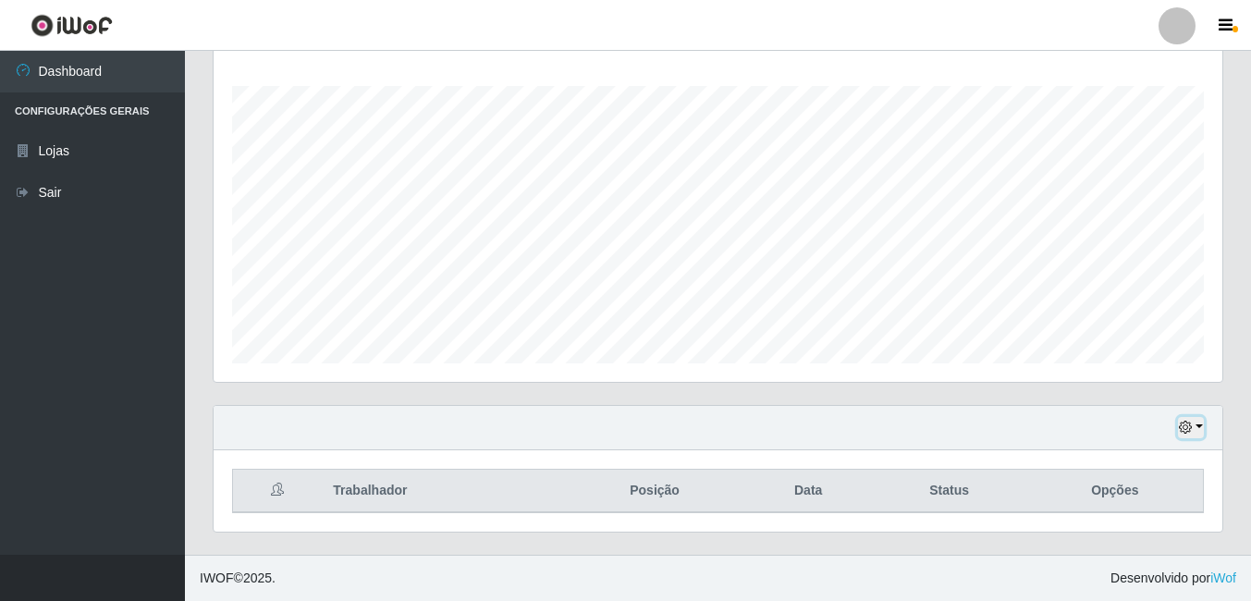
drag, startPoint x: 1203, startPoint y: 423, endPoint x: 1174, endPoint y: 435, distance: 31.1
click at [1204, 424] on div "Hoje 1 dia 3 dias 1 Semana Não encerrados" at bounding box center [718, 428] width 1009 height 44
click at [1186, 422] on icon "button" at bounding box center [1185, 427] width 13 height 13
click at [1185, 423] on icon "button" at bounding box center [1185, 427] width 13 height 13
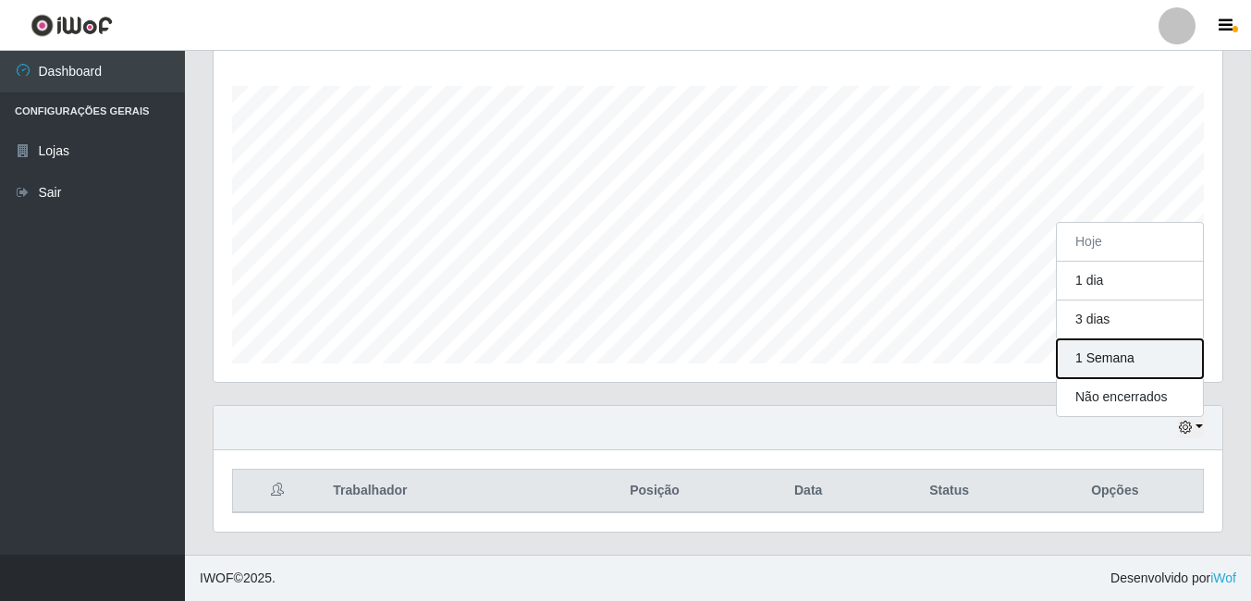
click at [1127, 362] on button "1 Semana" at bounding box center [1130, 358] width 146 height 39
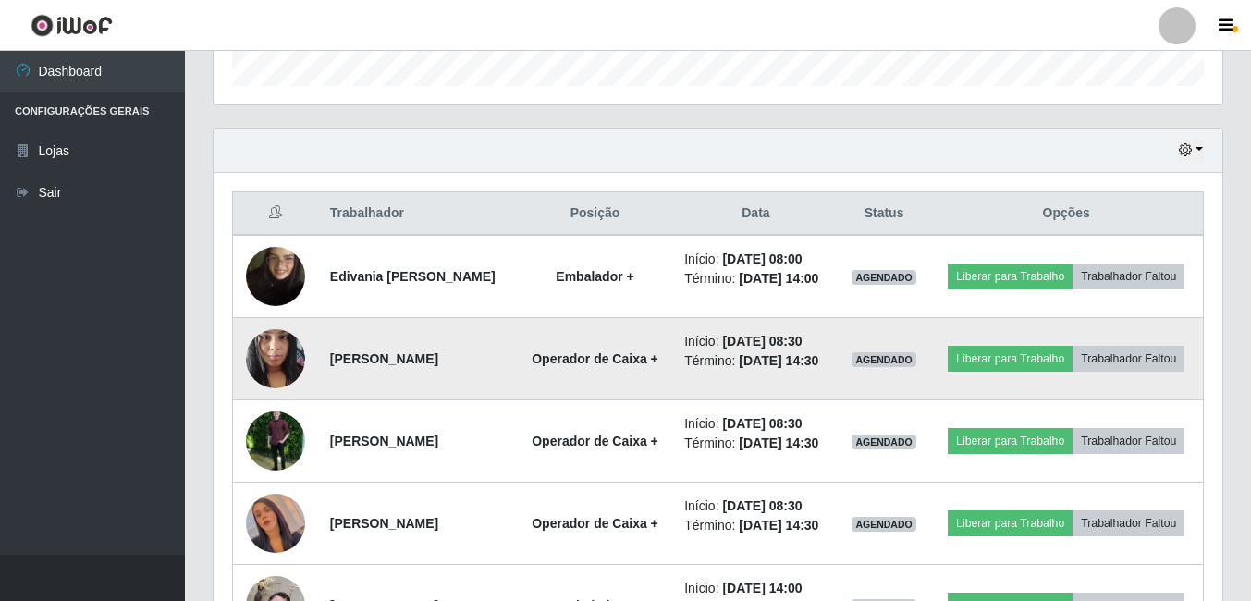
click at [295, 379] on img at bounding box center [275, 358] width 59 height 79
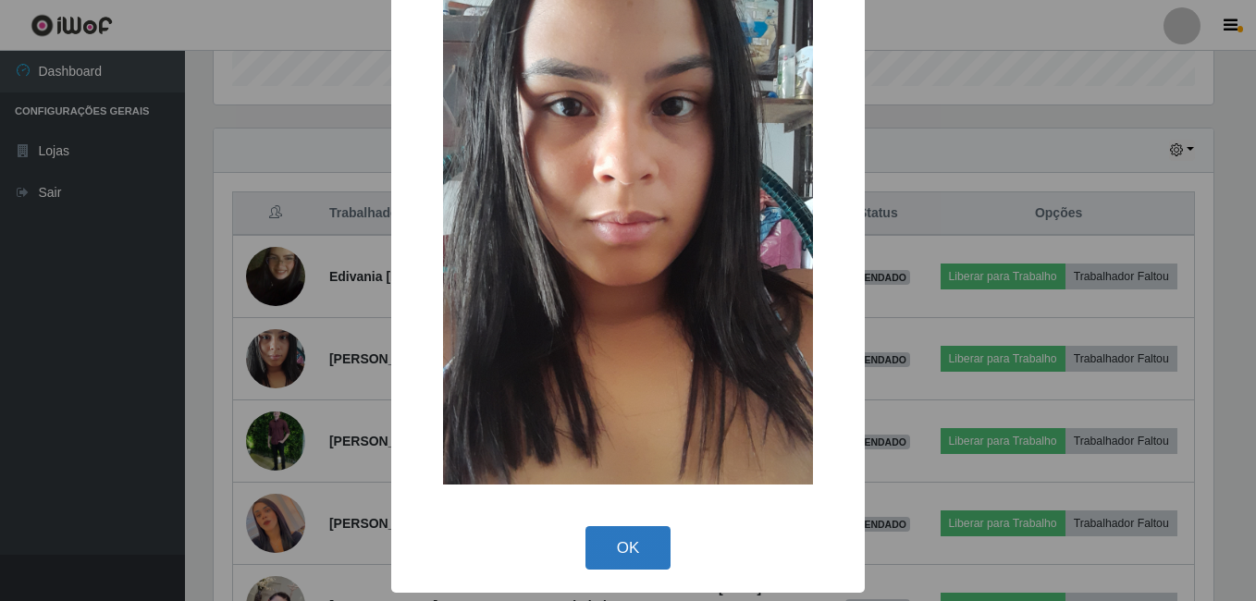
click at [599, 567] on button "OK" at bounding box center [628, 547] width 86 height 43
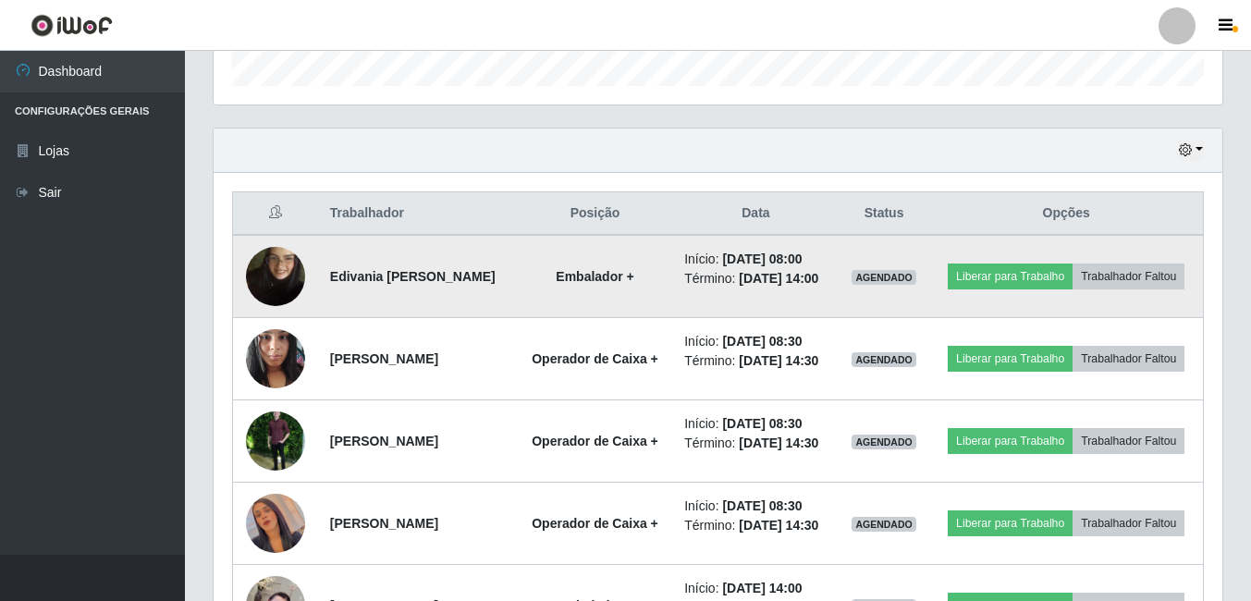
click at [280, 288] on img at bounding box center [275, 276] width 59 height 105
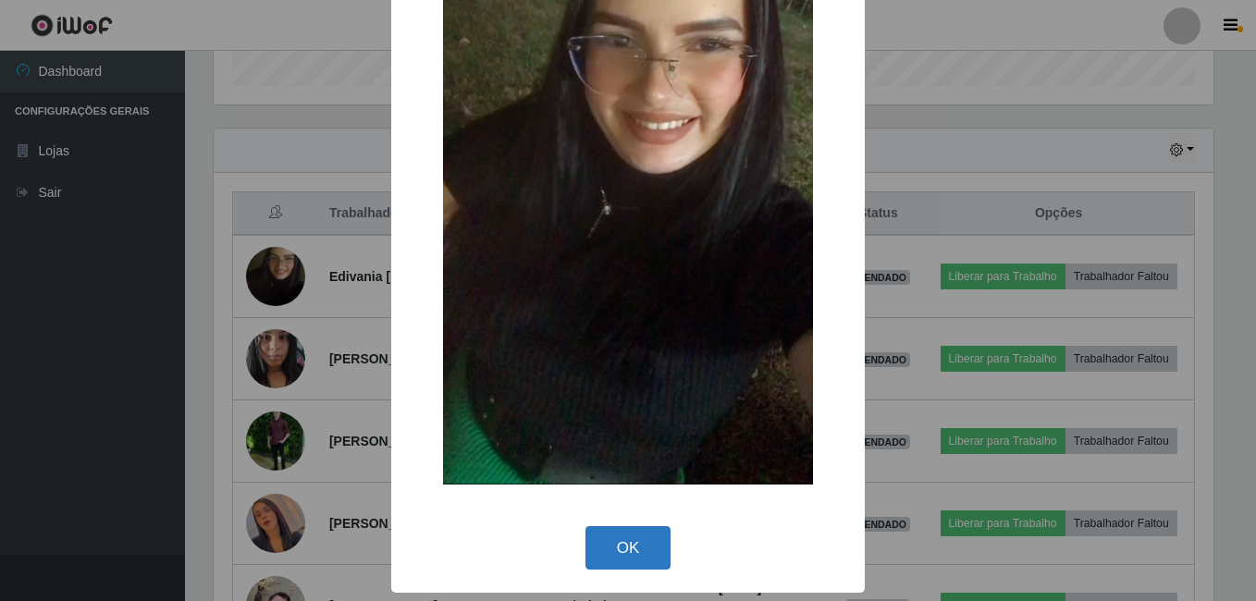
click at [641, 535] on button "OK" at bounding box center [628, 547] width 86 height 43
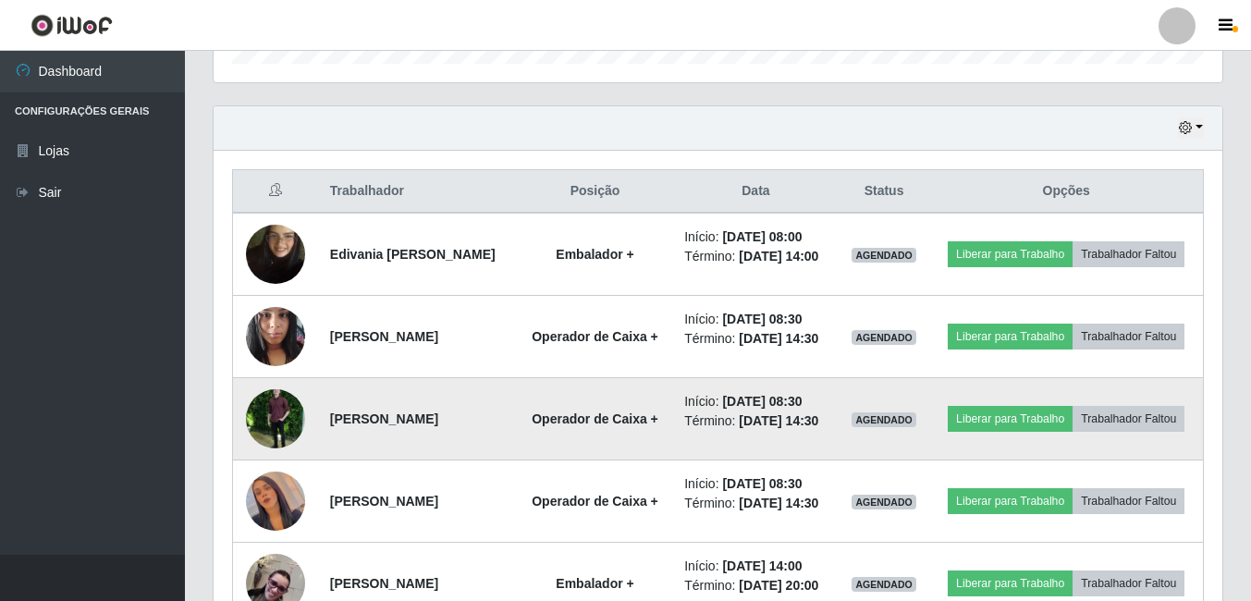
click at [260, 442] on img at bounding box center [275, 418] width 59 height 105
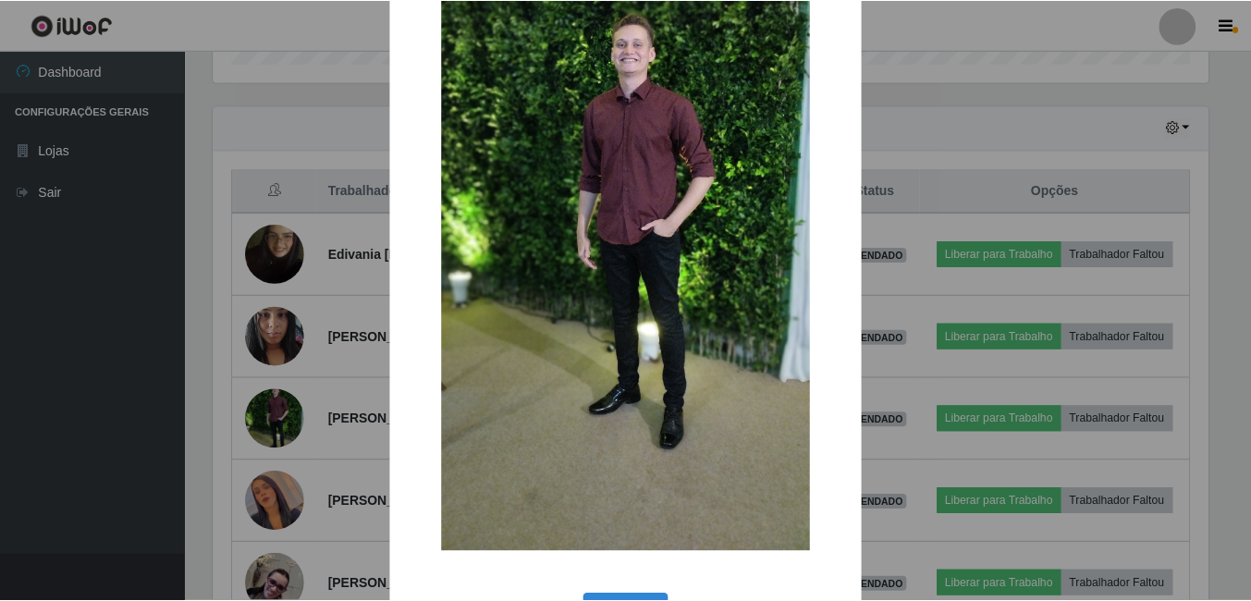
scroll to position [218, 0]
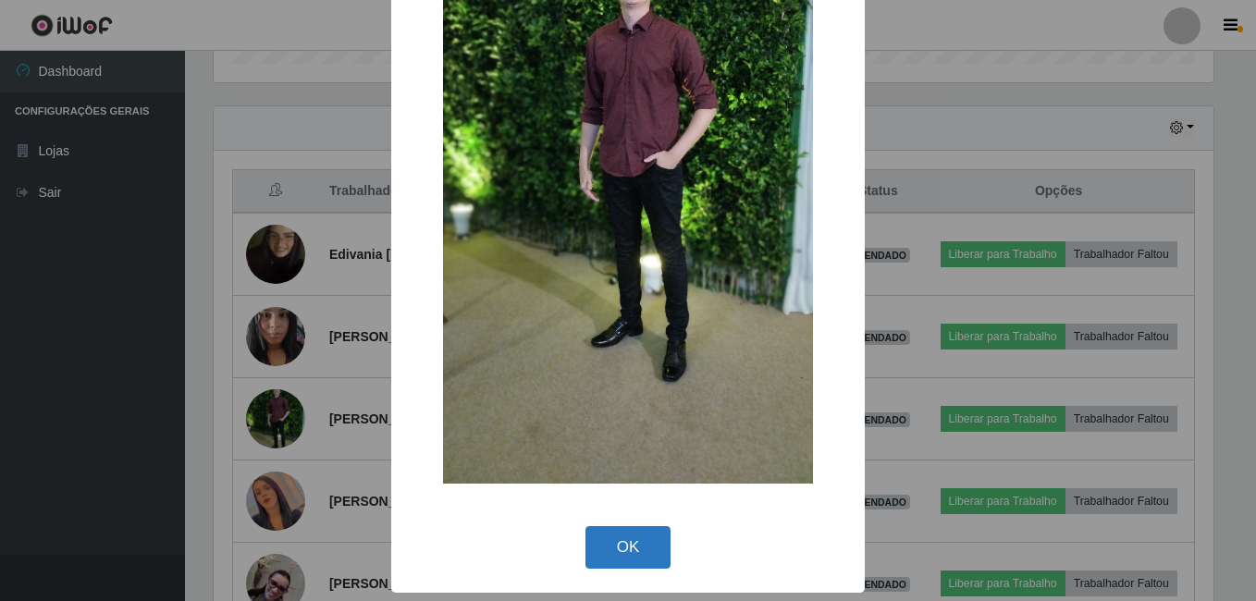
click at [590, 539] on button "OK" at bounding box center [628, 547] width 86 height 43
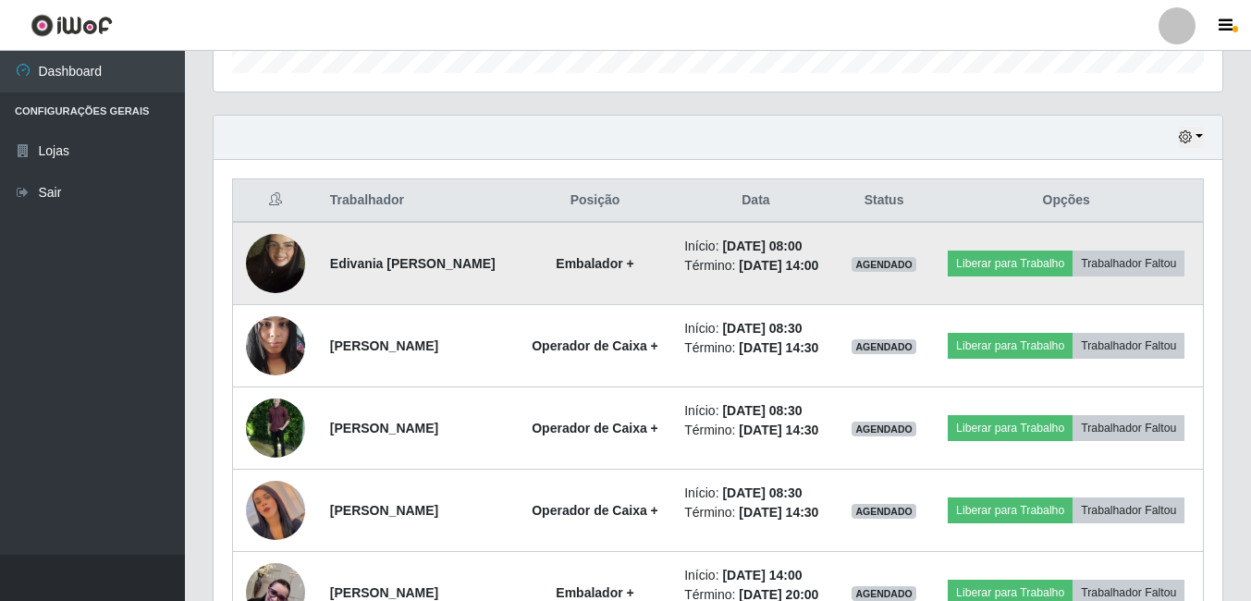
scroll to position [597, 0]
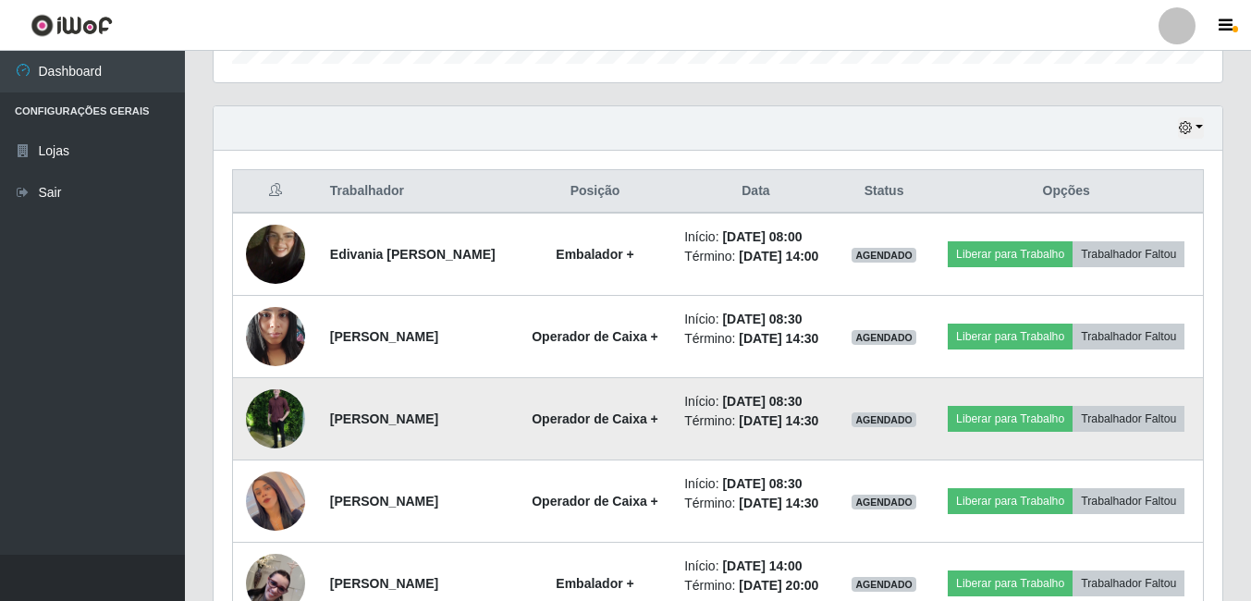
click at [276, 449] on img at bounding box center [275, 418] width 59 height 105
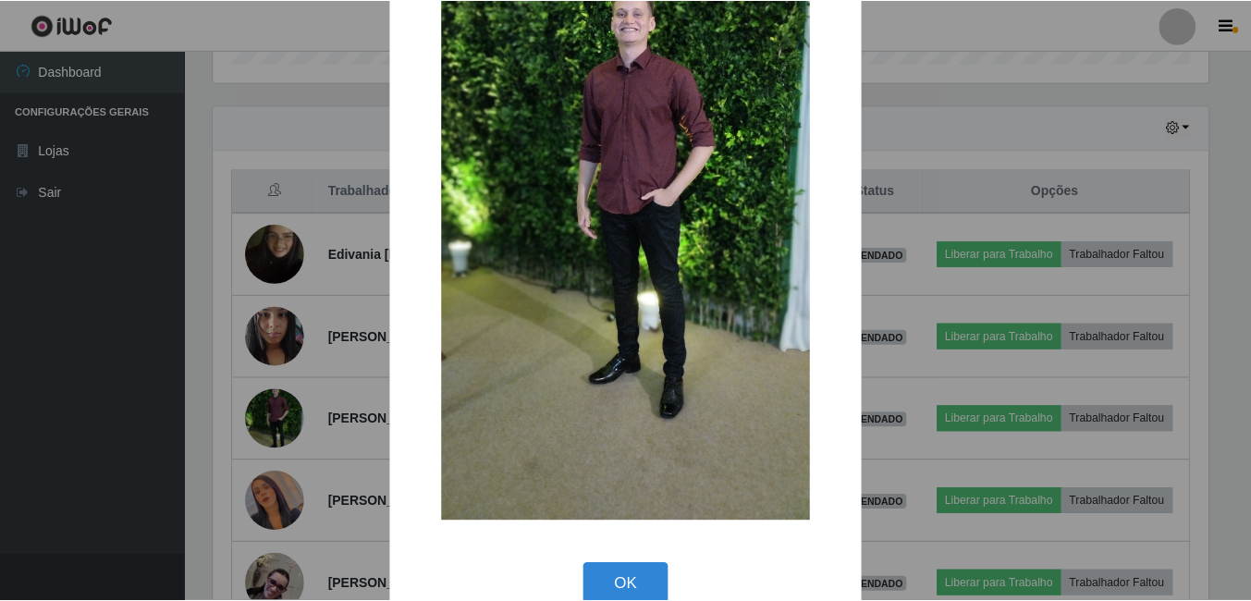
scroll to position [218, 0]
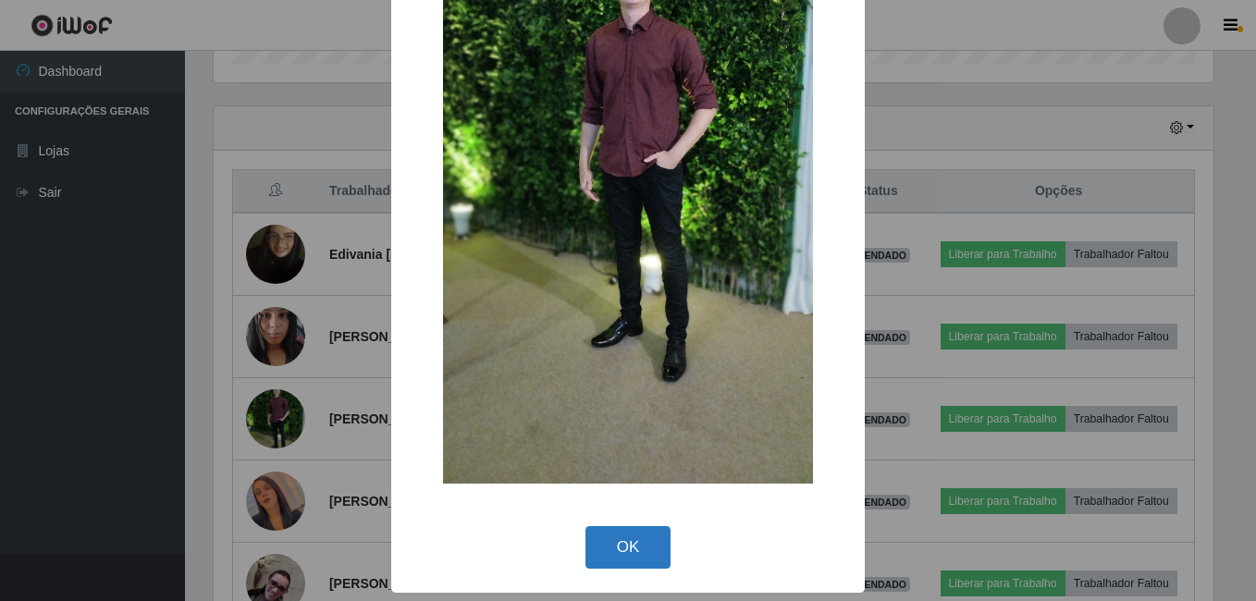
drag, startPoint x: 603, startPoint y: 571, endPoint x: 615, endPoint y: 542, distance: 31.9
click at [610, 565] on div "OK Cancel" at bounding box center [628, 547] width 436 height 53
click at [615, 539] on button "OK" at bounding box center [628, 547] width 86 height 43
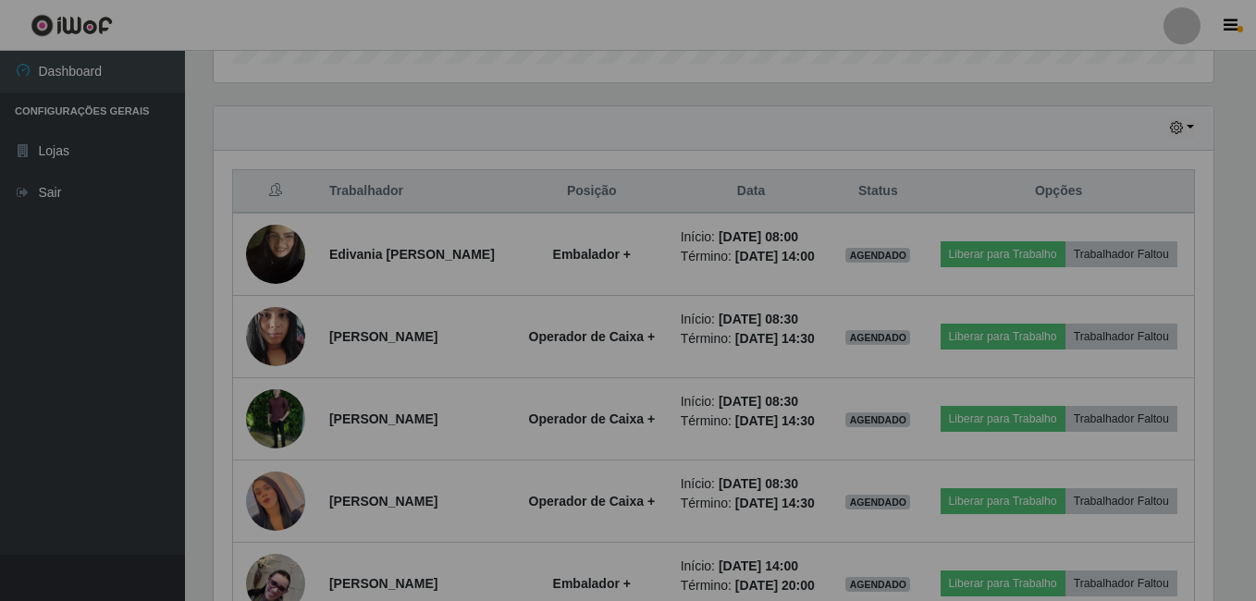
scroll to position [384, 1009]
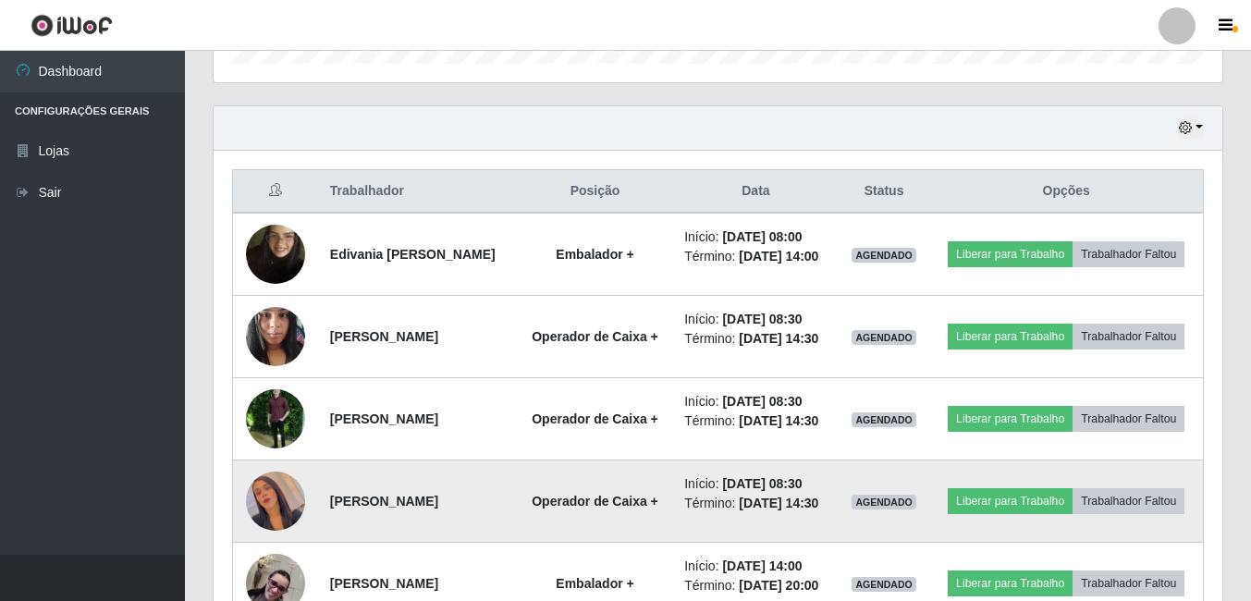
click at [272, 543] on img at bounding box center [275, 500] width 59 height 105
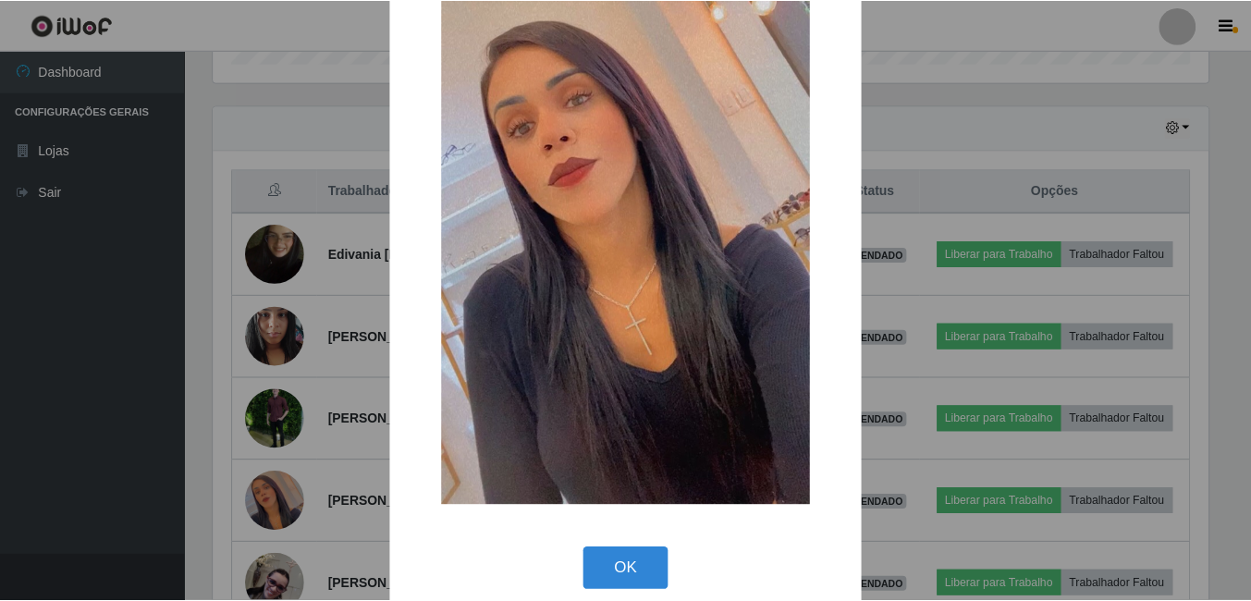
scroll to position [218, 0]
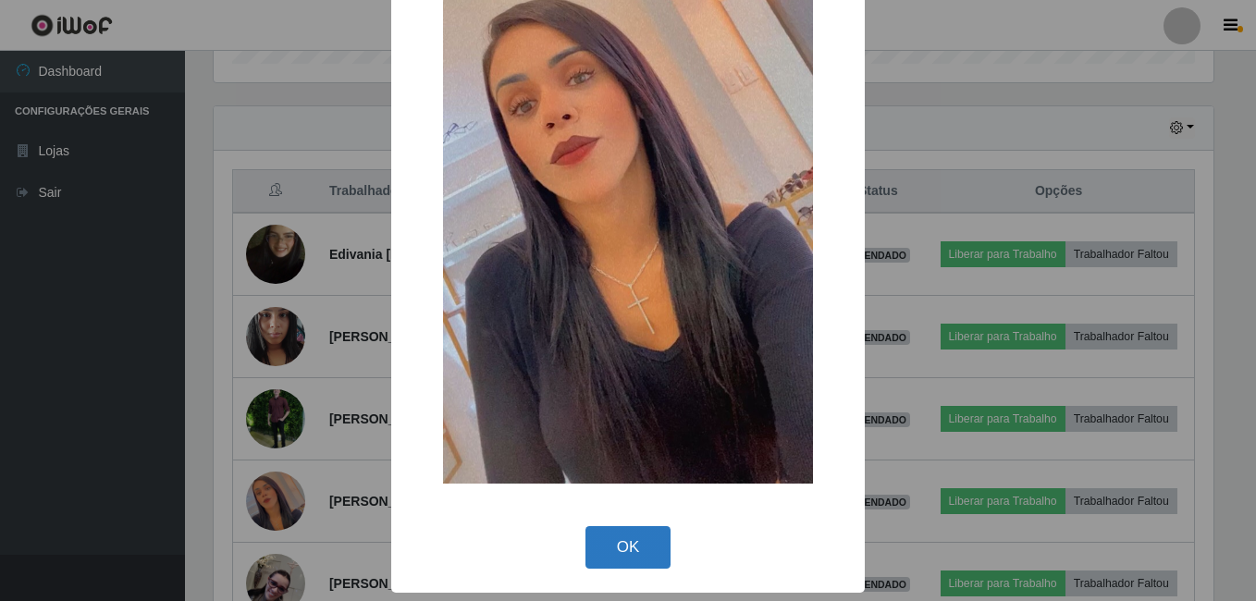
drag, startPoint x: 641, startPoint y: 554, endPoint x: 631, endPoint y: 558, distance: 10.8
click at [631, 558] on button "OK" at bounding box center [628, 547] width 86 height 43
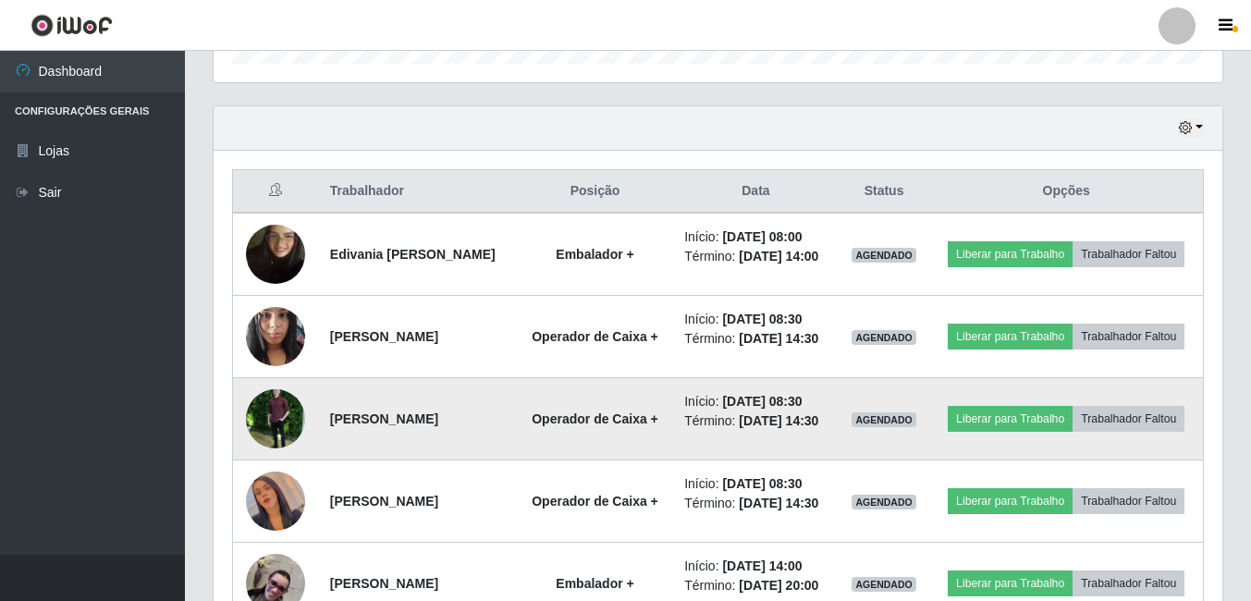
scroll to position [384, 1009]
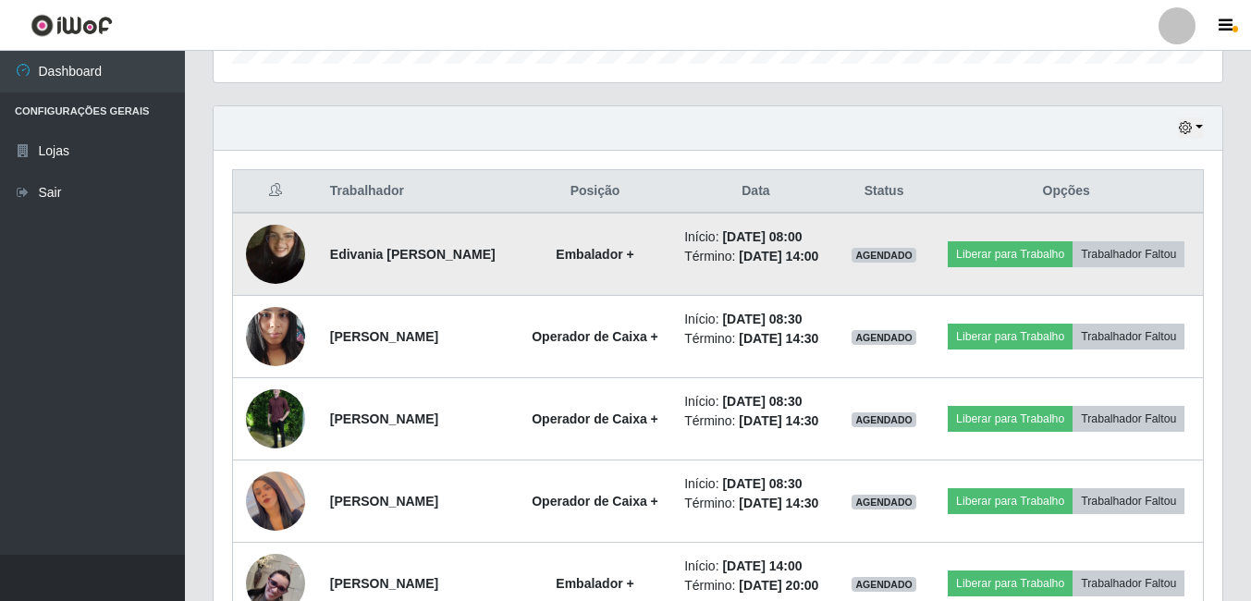
click at [283, 256] on img at bounding box center [275, 254] width 59 height 105
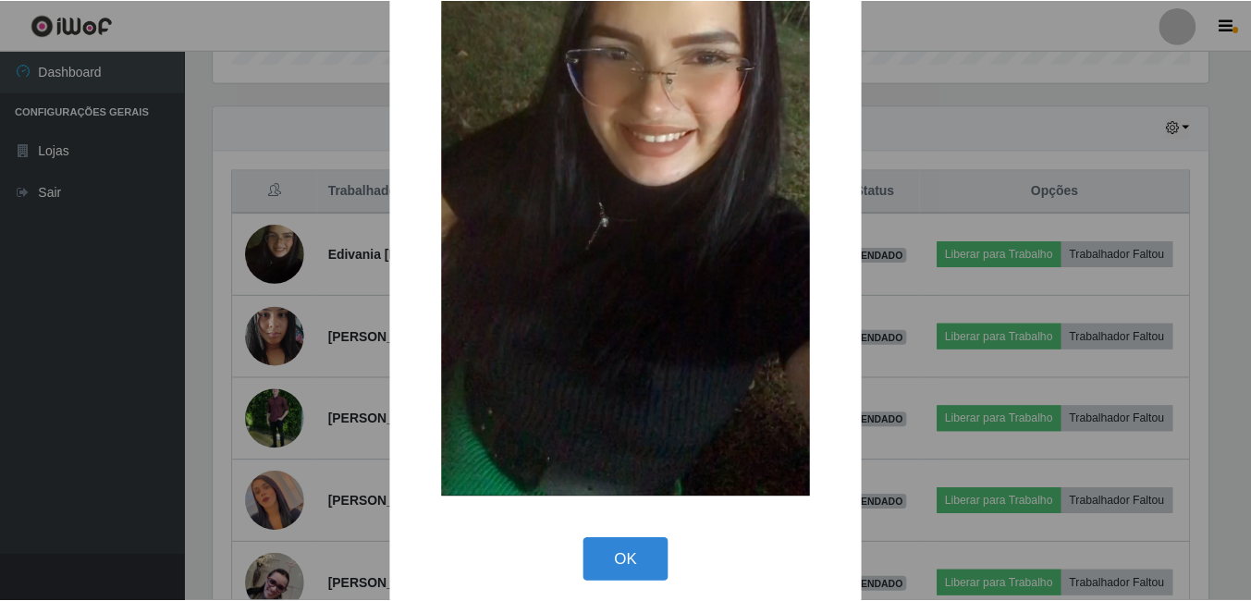
scroll to position [218, 0]
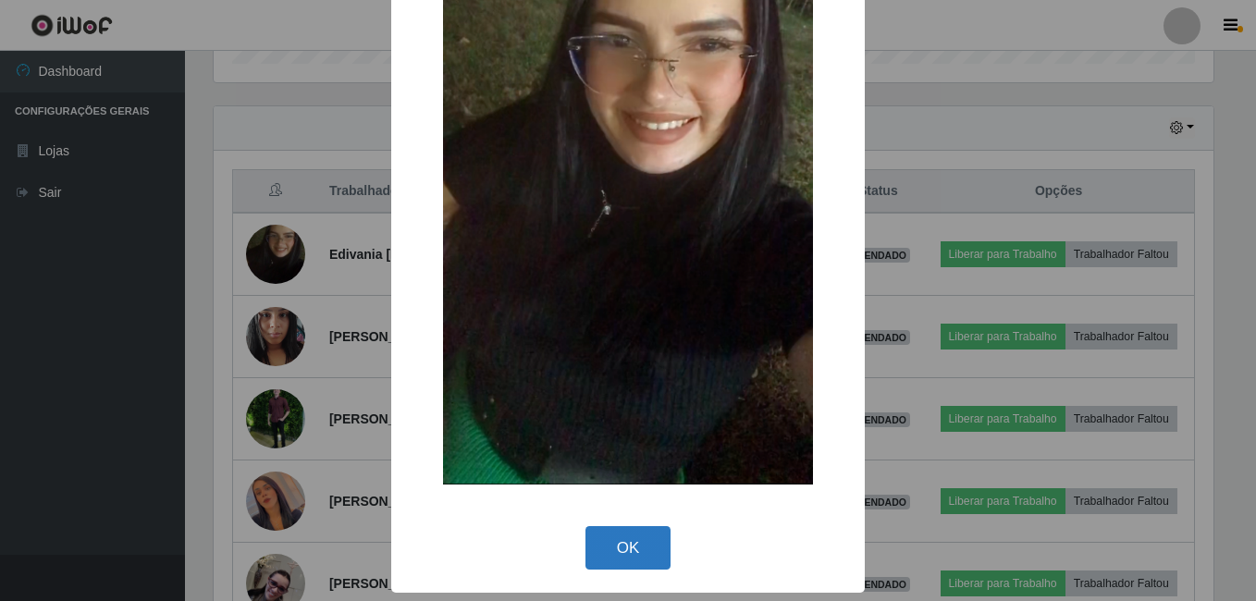
click at [624, 539] on button "OK" at bounding box center [628, 547] width 86 height 43
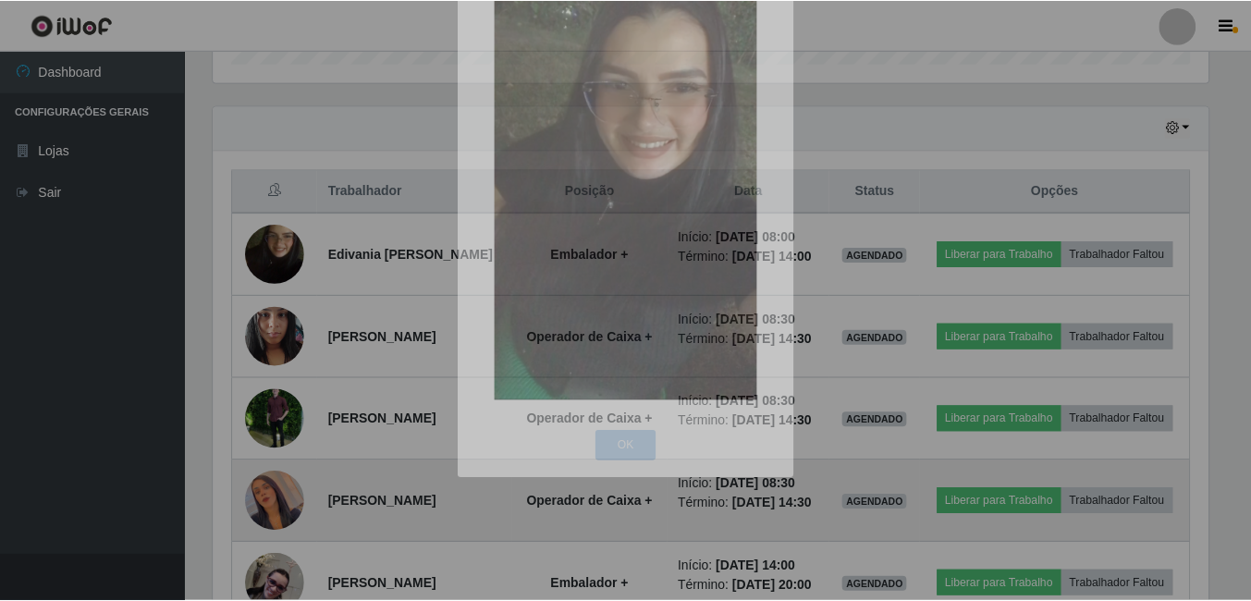
scroll to position [384, 1009]
